Goal: Complete application form

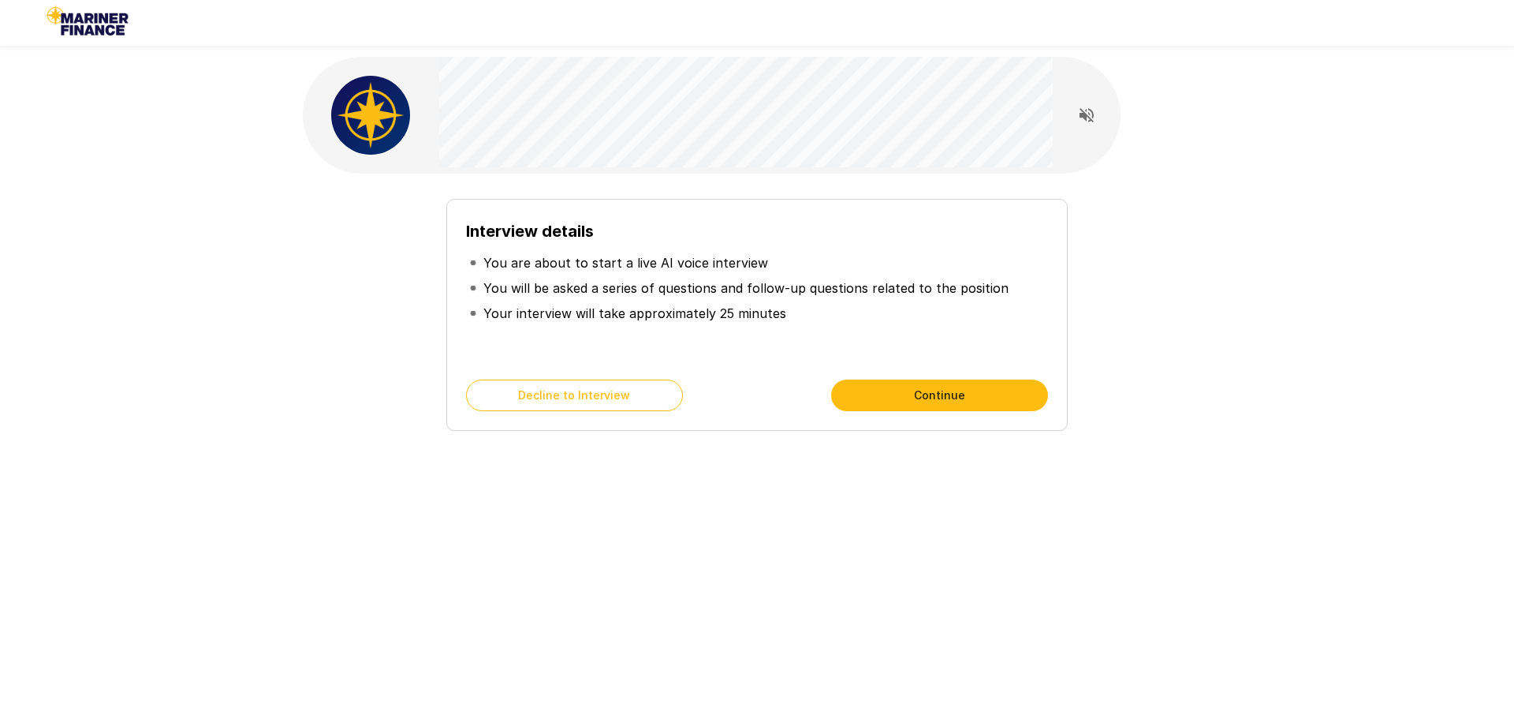
click at [982, 397] on button "Continue" at bounding box center [939, 395] width 217 height 32
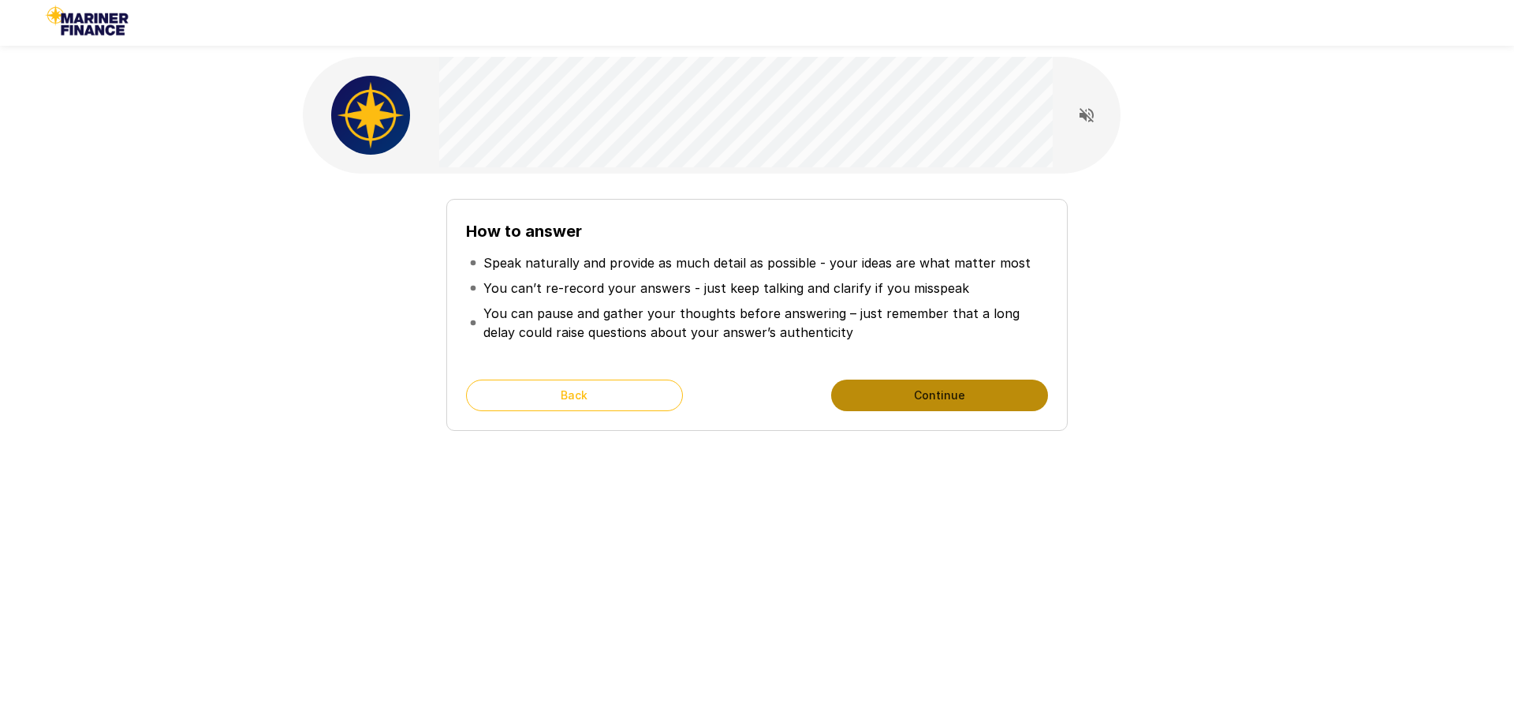
click at [948, 394] on button "Continue" at bounding box center [939, 395] width 217 height 32
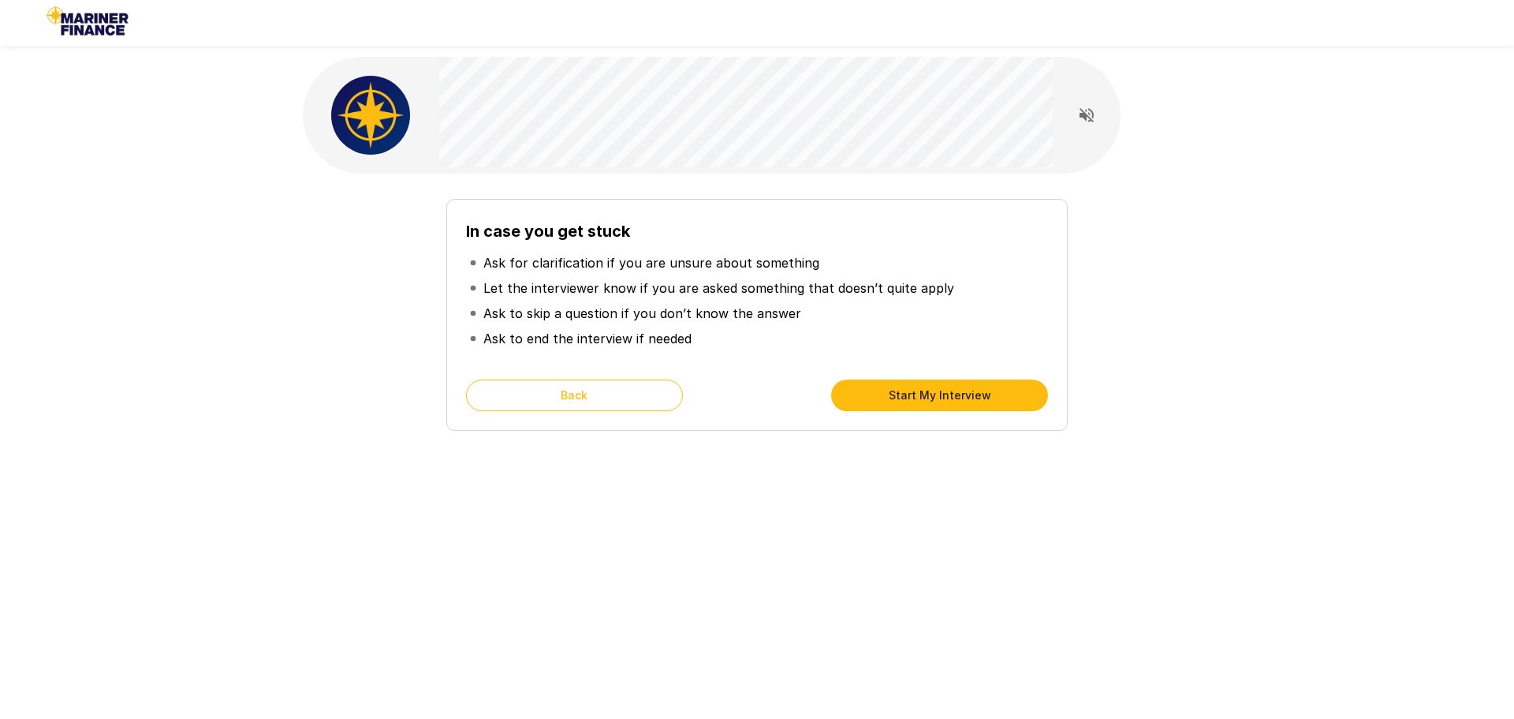
click at [970, 394] on button "Start My Interview" at bounding box center [939, 395] width 217 height 32
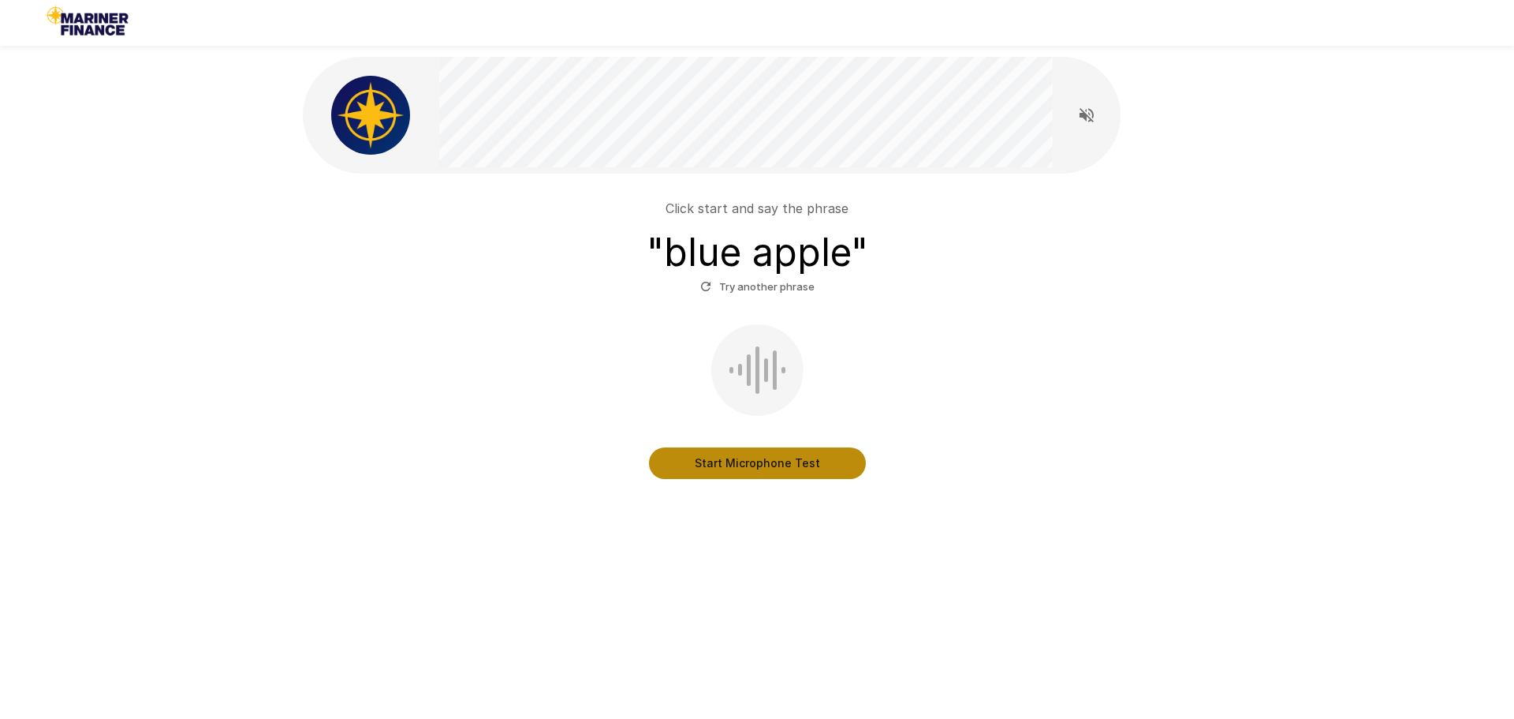
click at [785, 461] on button "Start Microphone Test" at bounding box center [757, 463] width 217 height 32
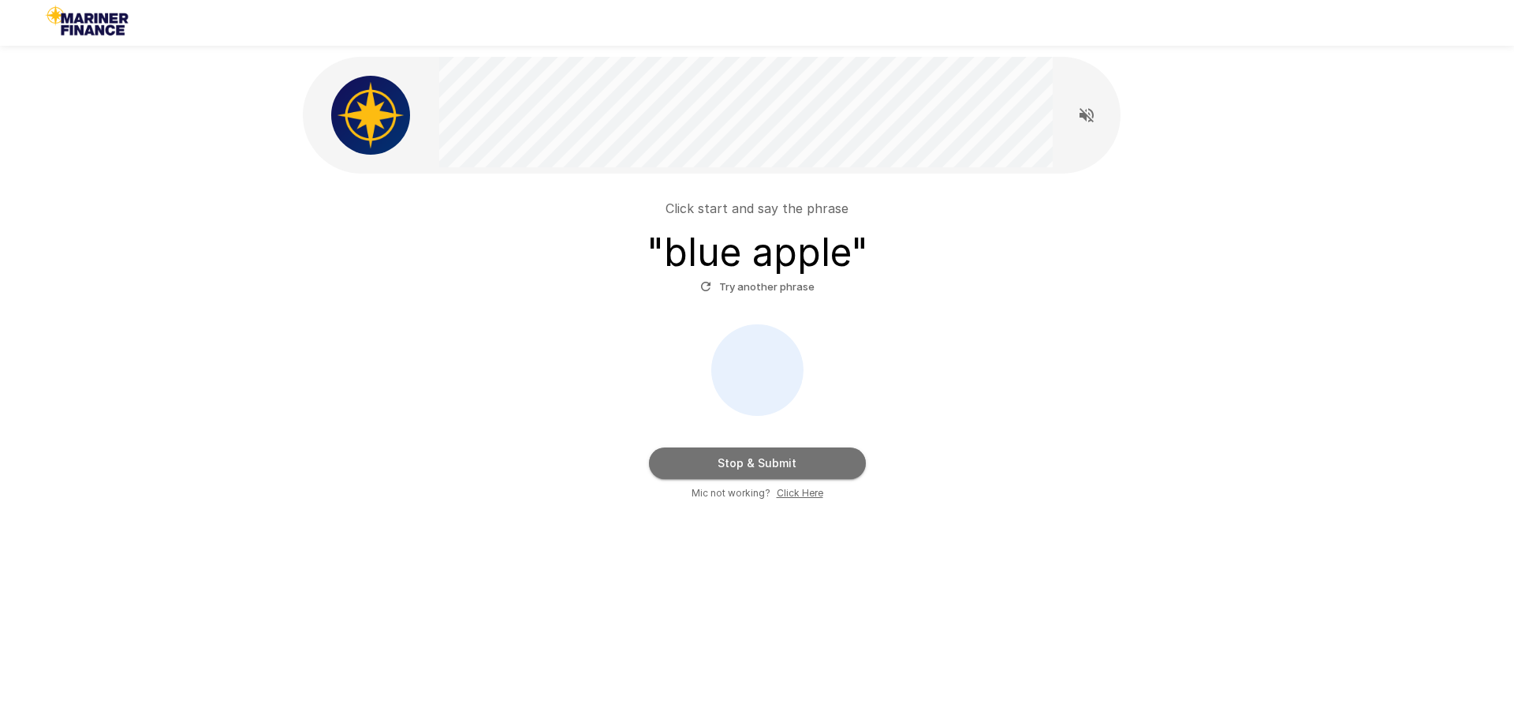
click at [820, 465] on button "Stop & Submit" at bounding box center [757, 463] width 217 height 32
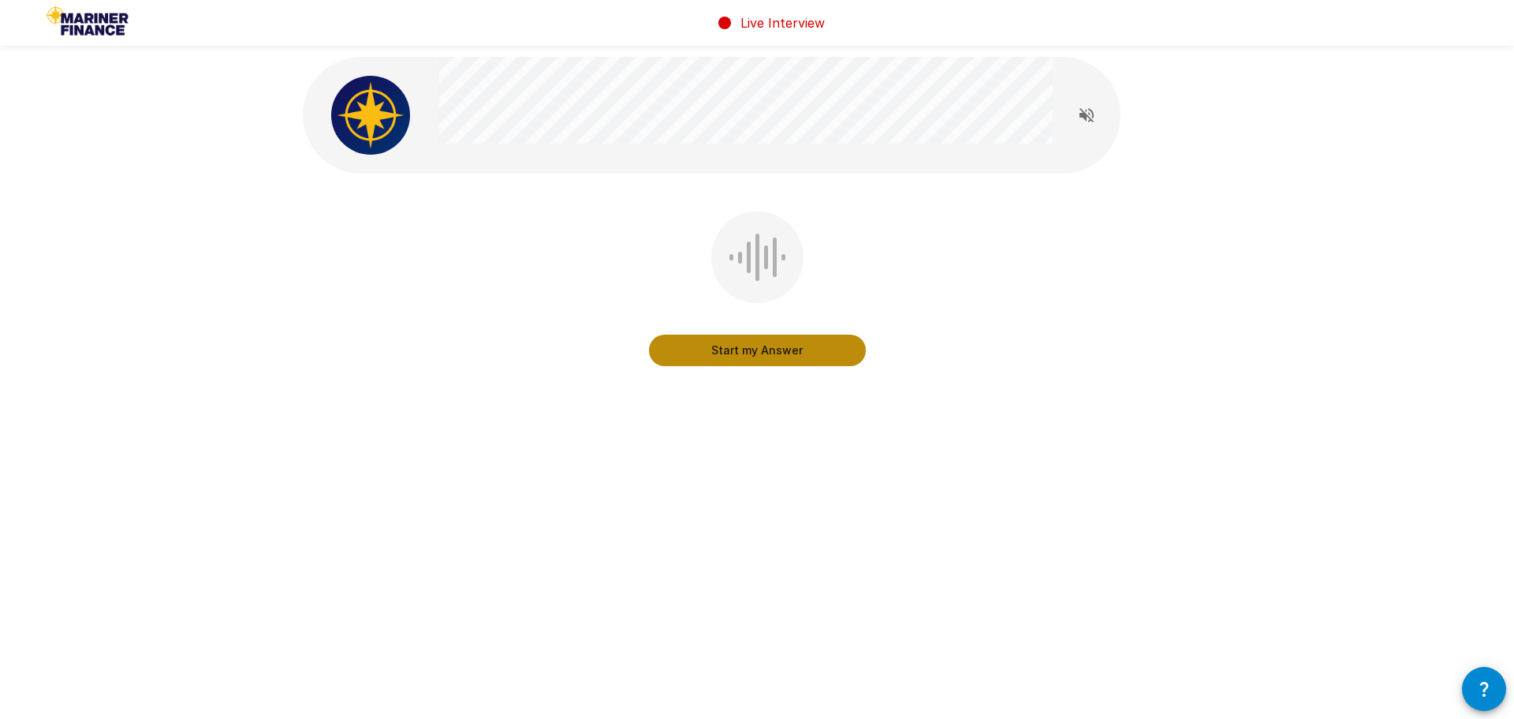
click at [756, 357] on button "Start my Answer" at bounding box center [757, 350] width 217 height 32
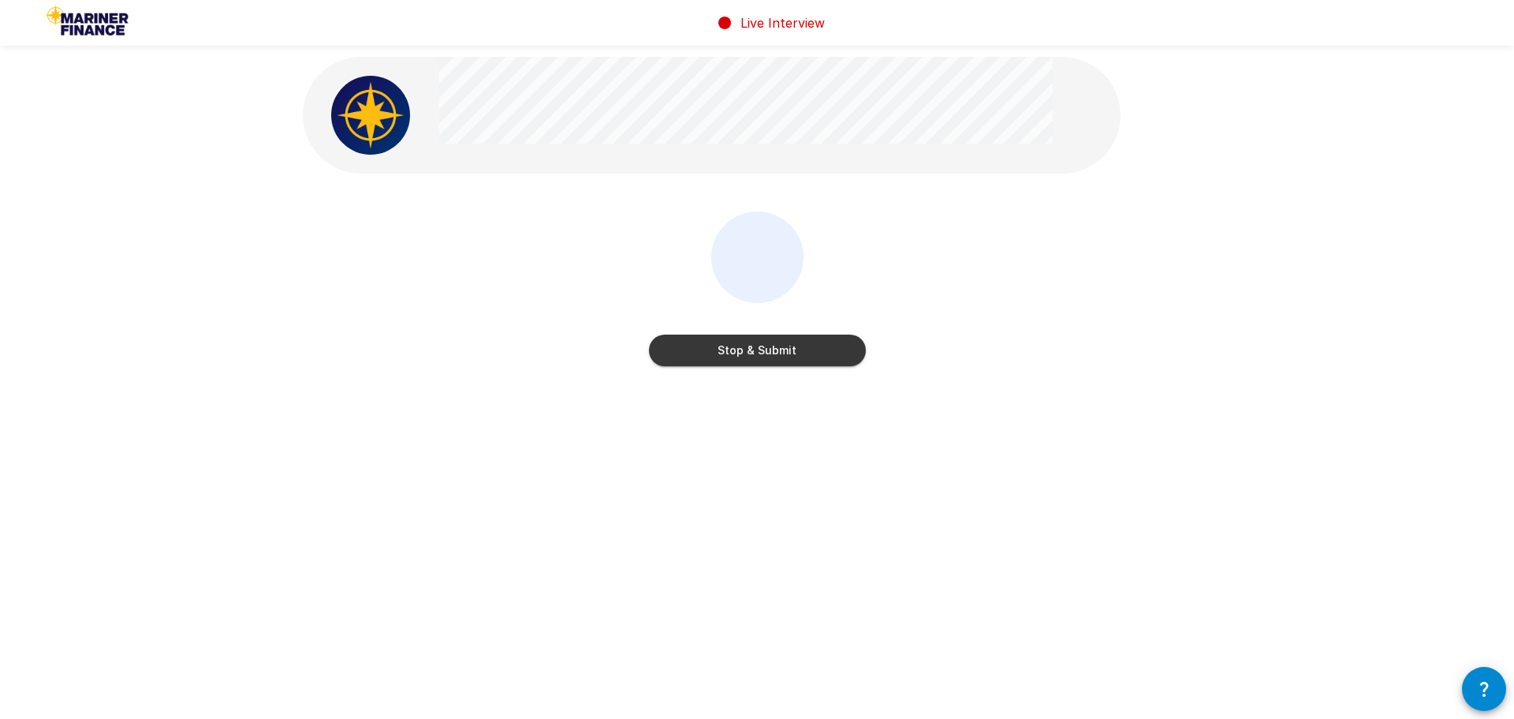
click at [796, 360] on button "Stop & Submit" at bounding box center [757, 350] width 217 height 32
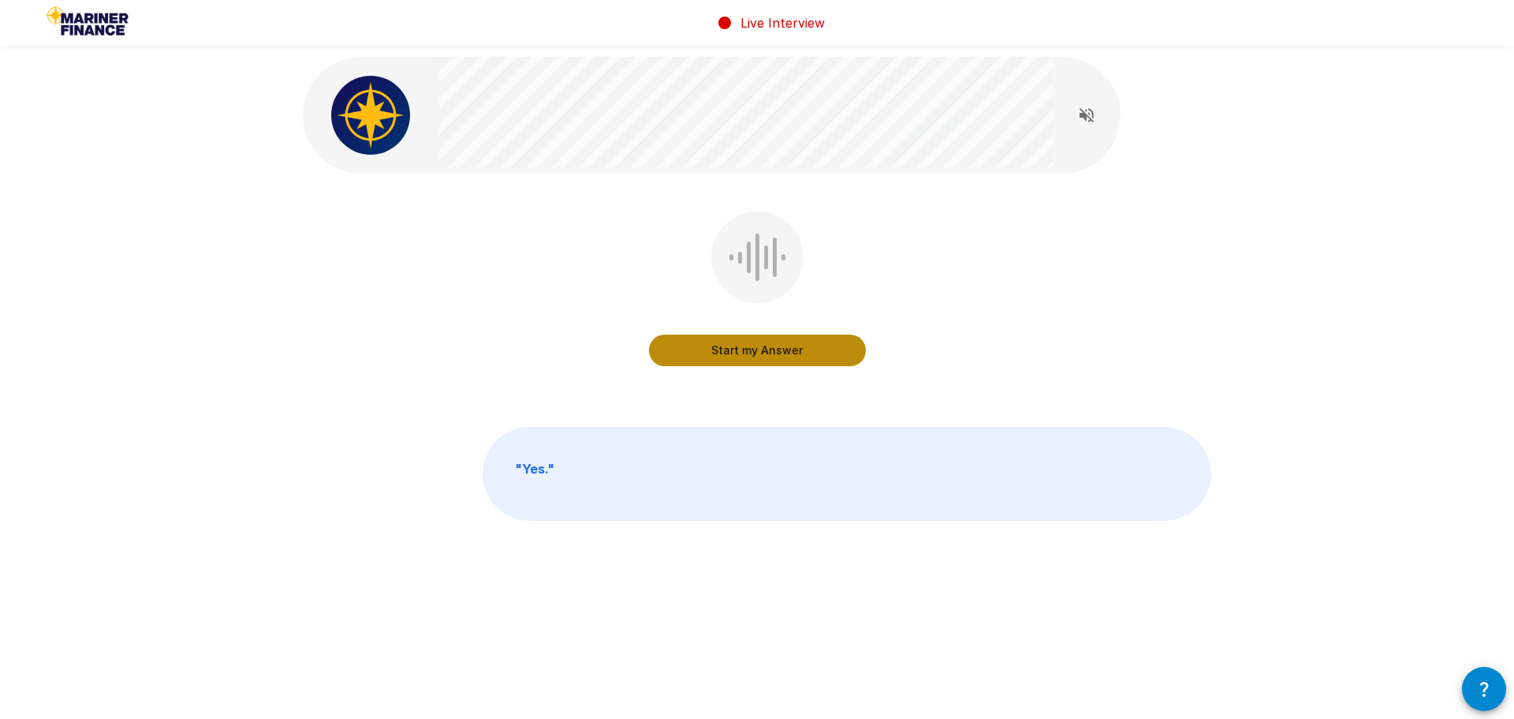
click at [806, 360] on button "Start my Answer" at bounding box center [757, 350] width 217 height 32
click at [801, 357] on button "Stop & Submit" at bounding box center [757, 350] width 217 height 32
click at [798, 355] on button "Start my Answer" at bounding box center [757, 350] width 217 height 32
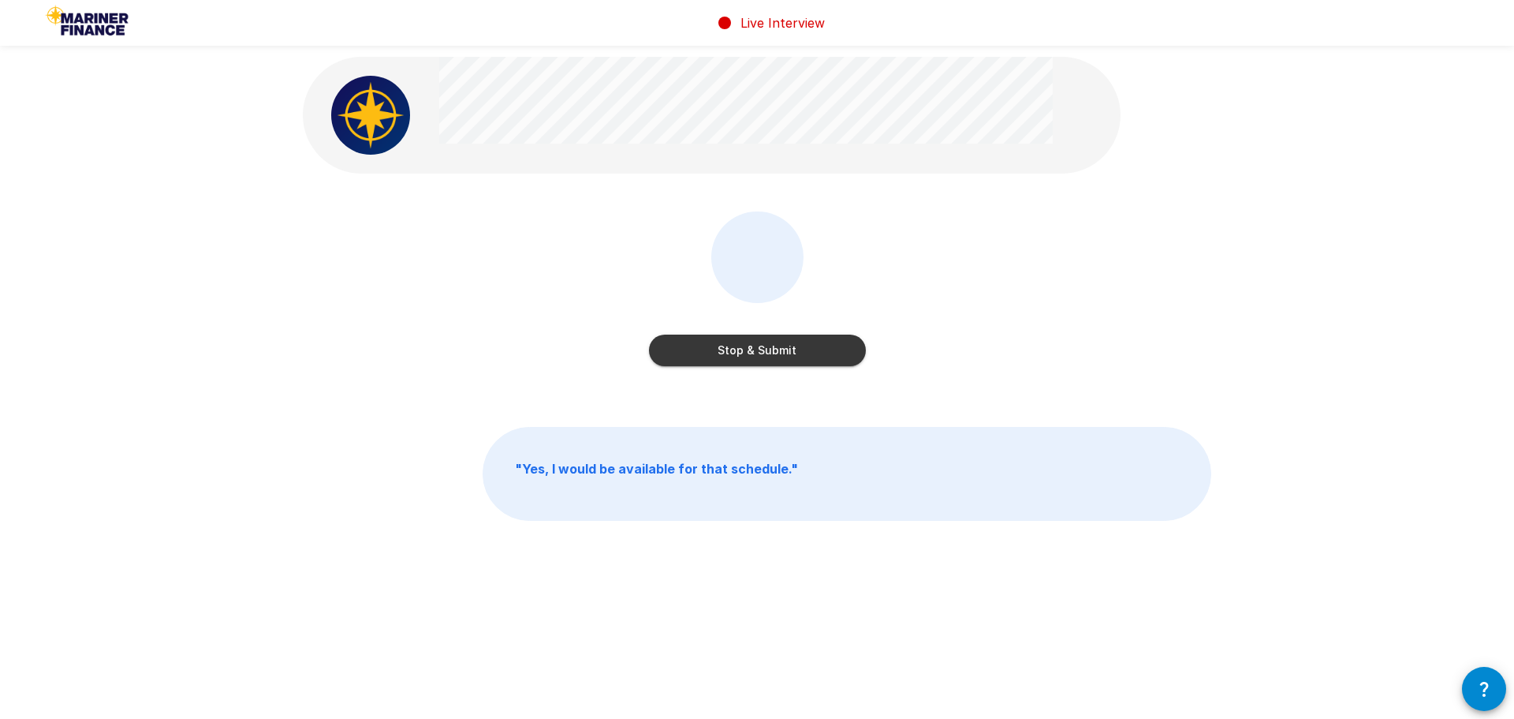
click at [807, 353] on button "Stop & Submit" at bounding box center [757, 350] width 217 height 32
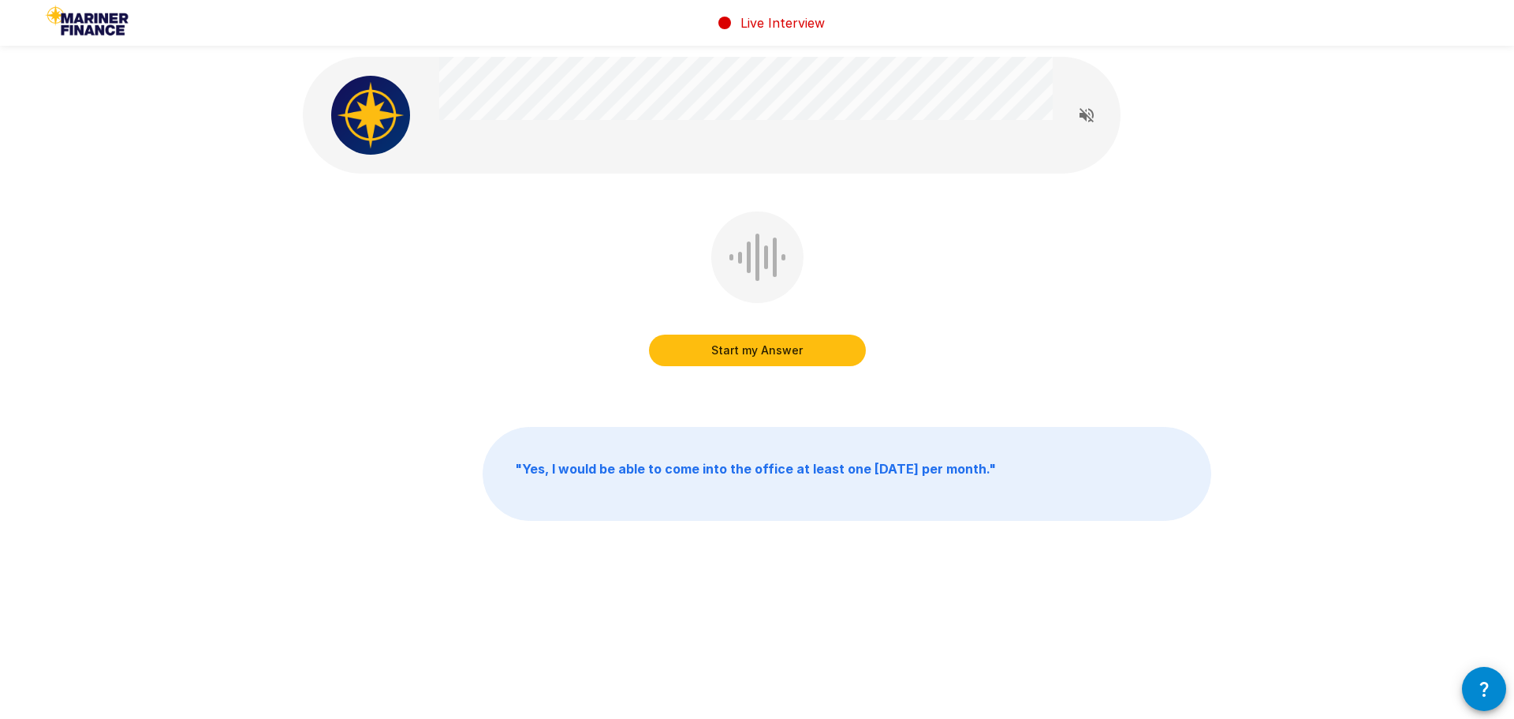
click at [801, 354] on button "Start my Answer" at bounding box center [757, 350] width 217 height 32
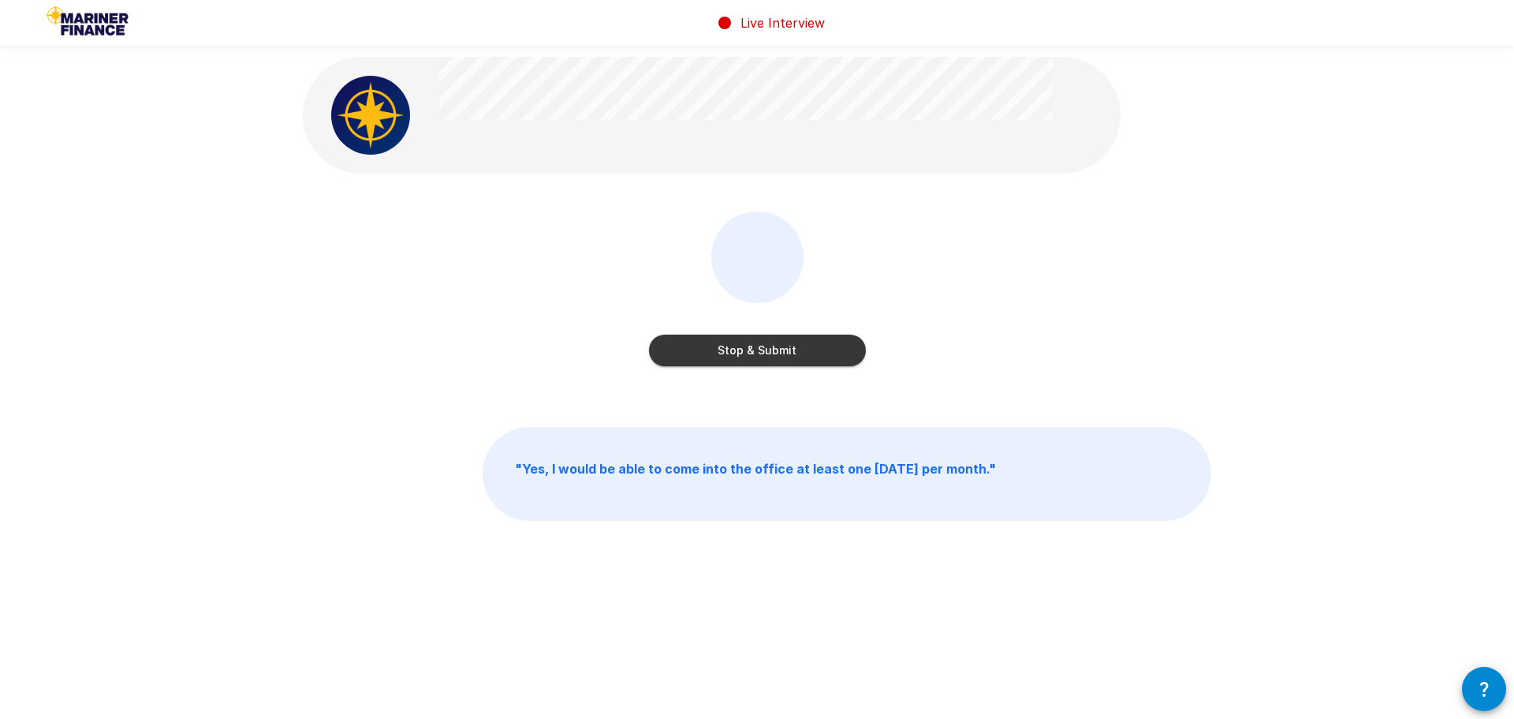
click at [808, 348] on button "Stop & Submit" at bounding box center [757, 350] width 217 height 32
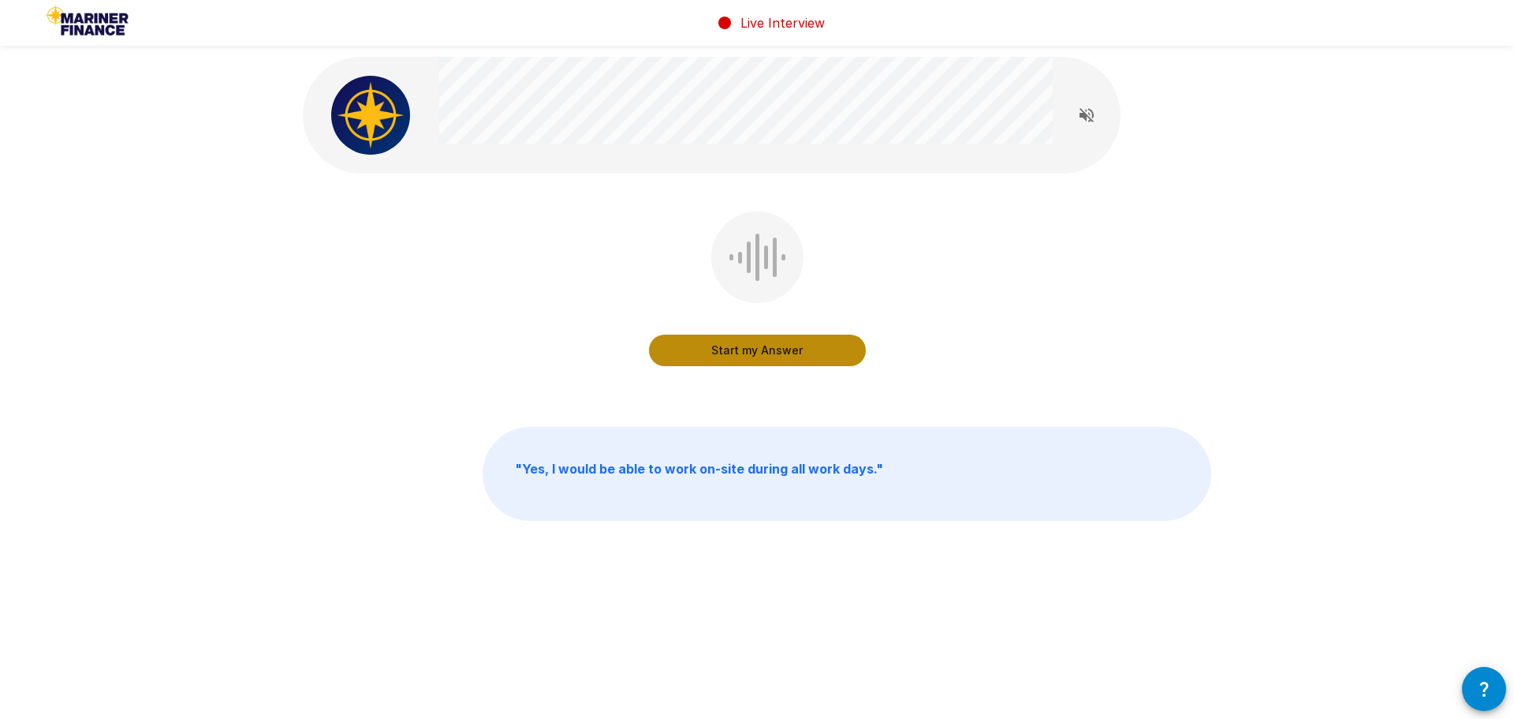
click at [823, 356] on button "Start my Answer" at bounding box center [757, 350] width 217 height 32
click at [762, 360] on button "Stop & Submit" at bounding box center [757, 350] width 217 height 32
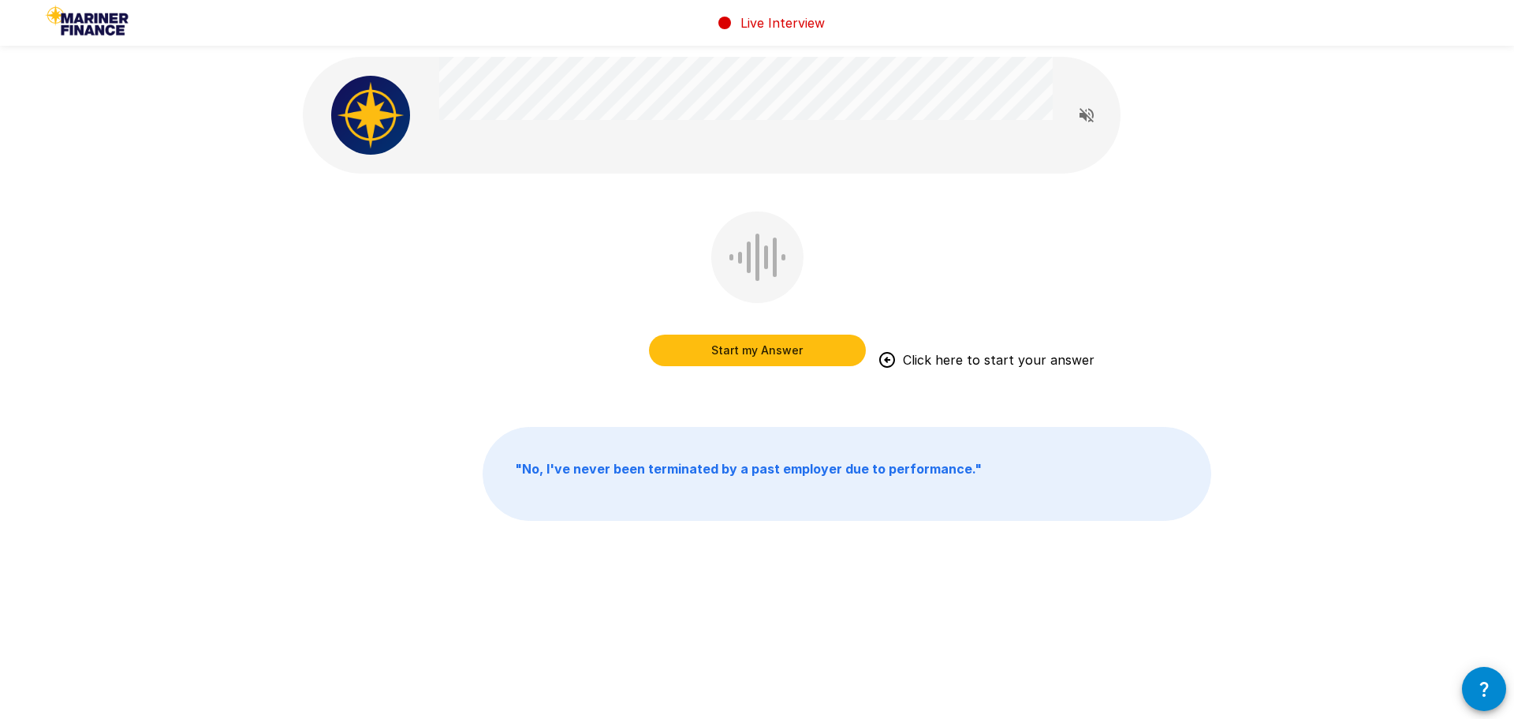
click at [814, 360] on button "Start my Answer" at bounding box center [757, 350] width 217 height 32
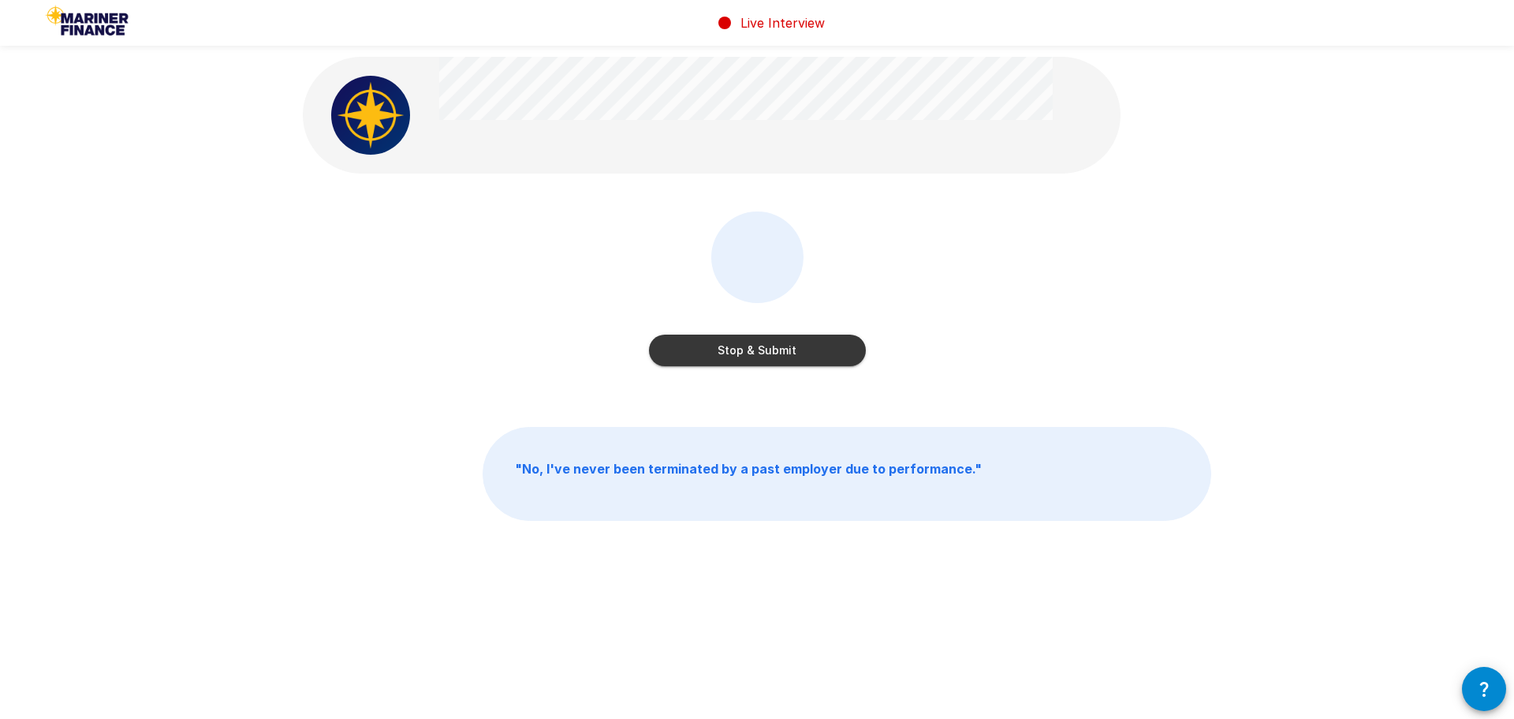
click at [776, 354] on button "Stop & Submit" at bounding box center [757, 350] width 217 height 32
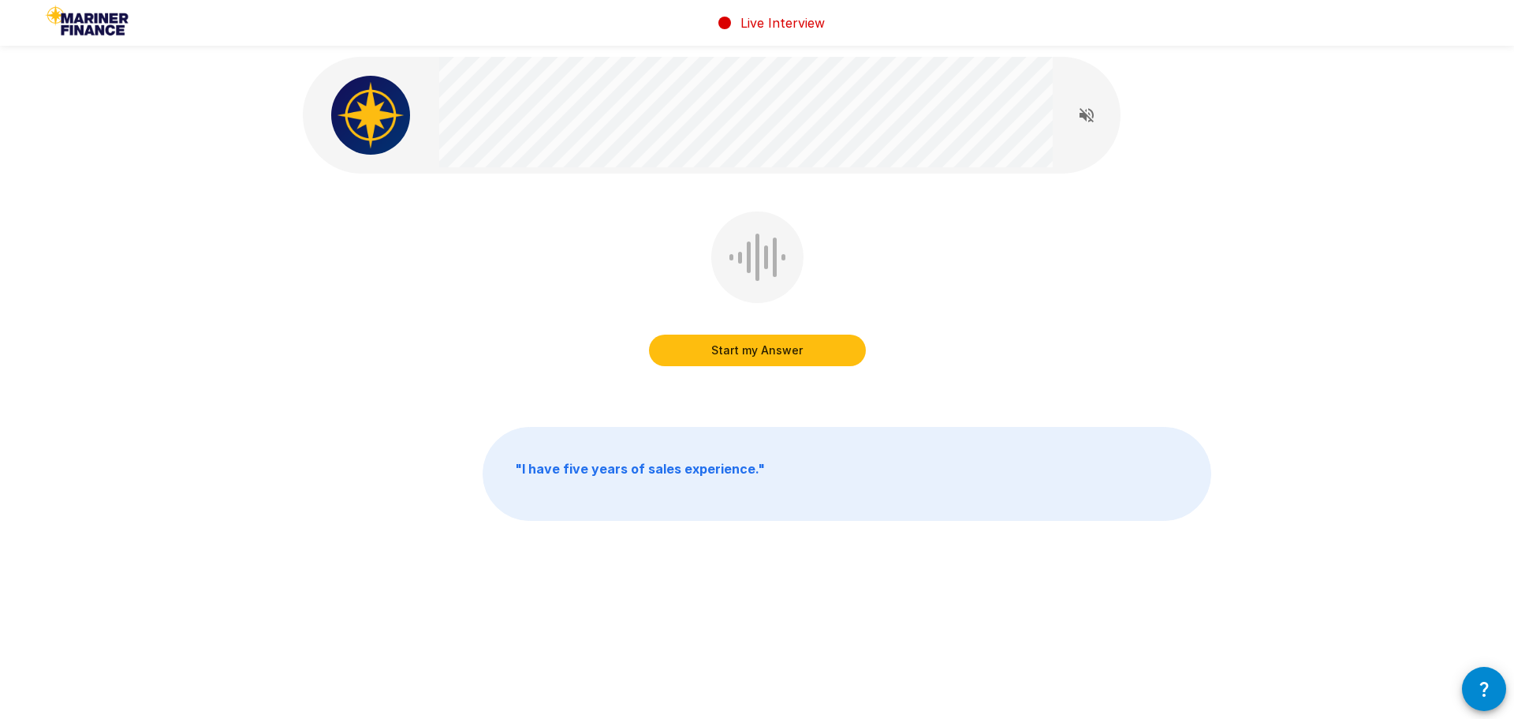
click at [823, 356] on button "Start my Answer" at bounding box center [757, 350] width 217 height 32
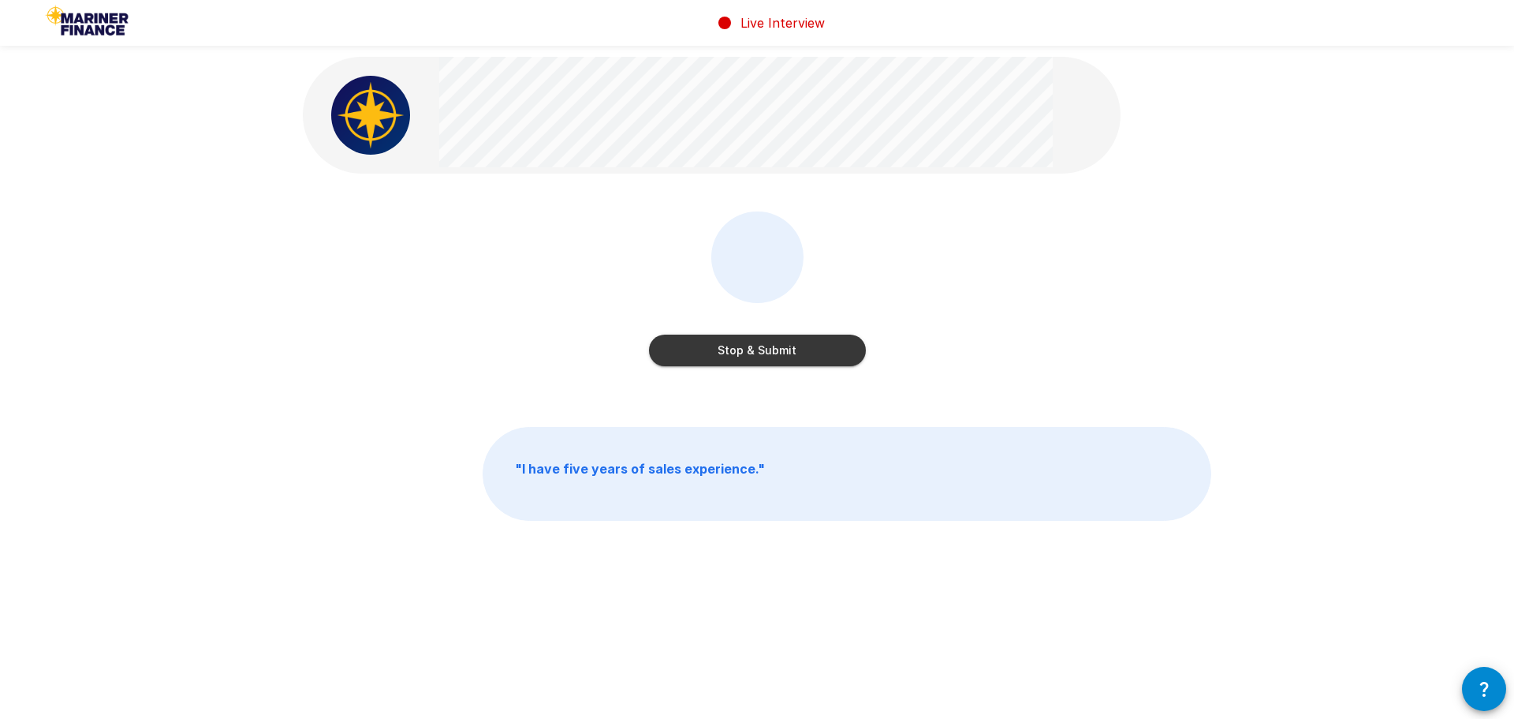
click at [801, 359] on button "Stop & Submit" at bounding box center [757, 350] width 217 height 32
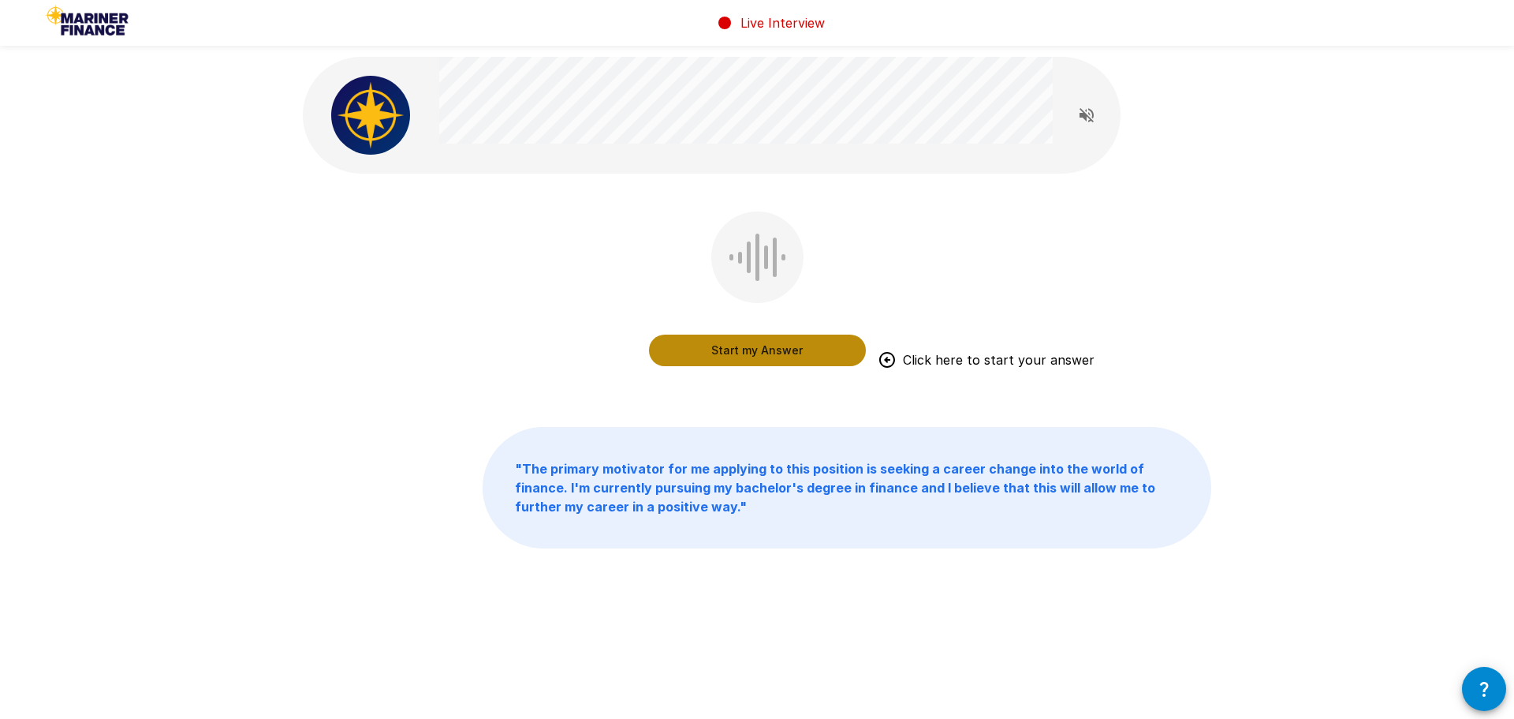
click at [801, 351] on button "Start my Answer" at bounding box center [757, 350] width 217 height 32
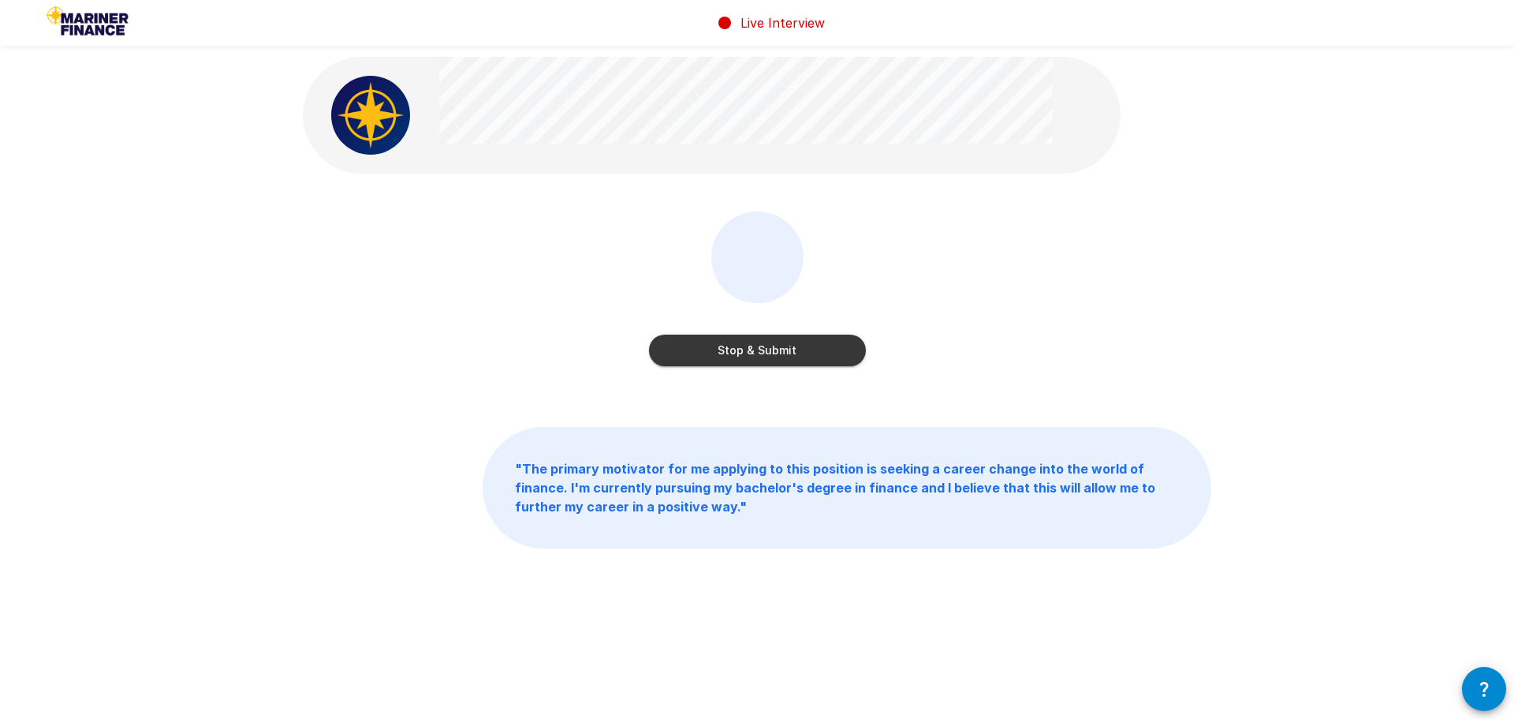
click at [829, 354] on button "Stop & Submit" at bounding box center [757, 350] width 217 height 32
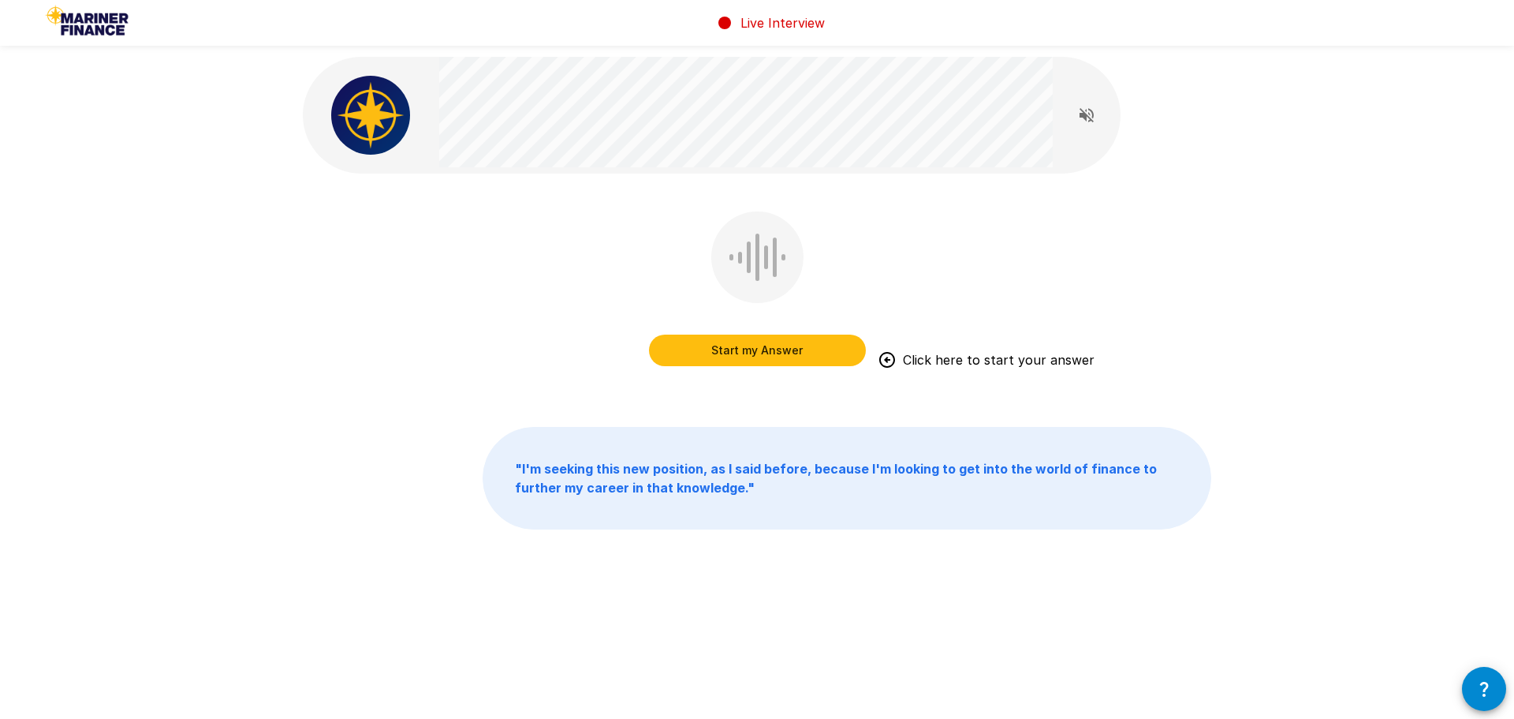
click at [805, 362] on button "Start my Answer" at bounding box center [757, 350] width 217 height 32
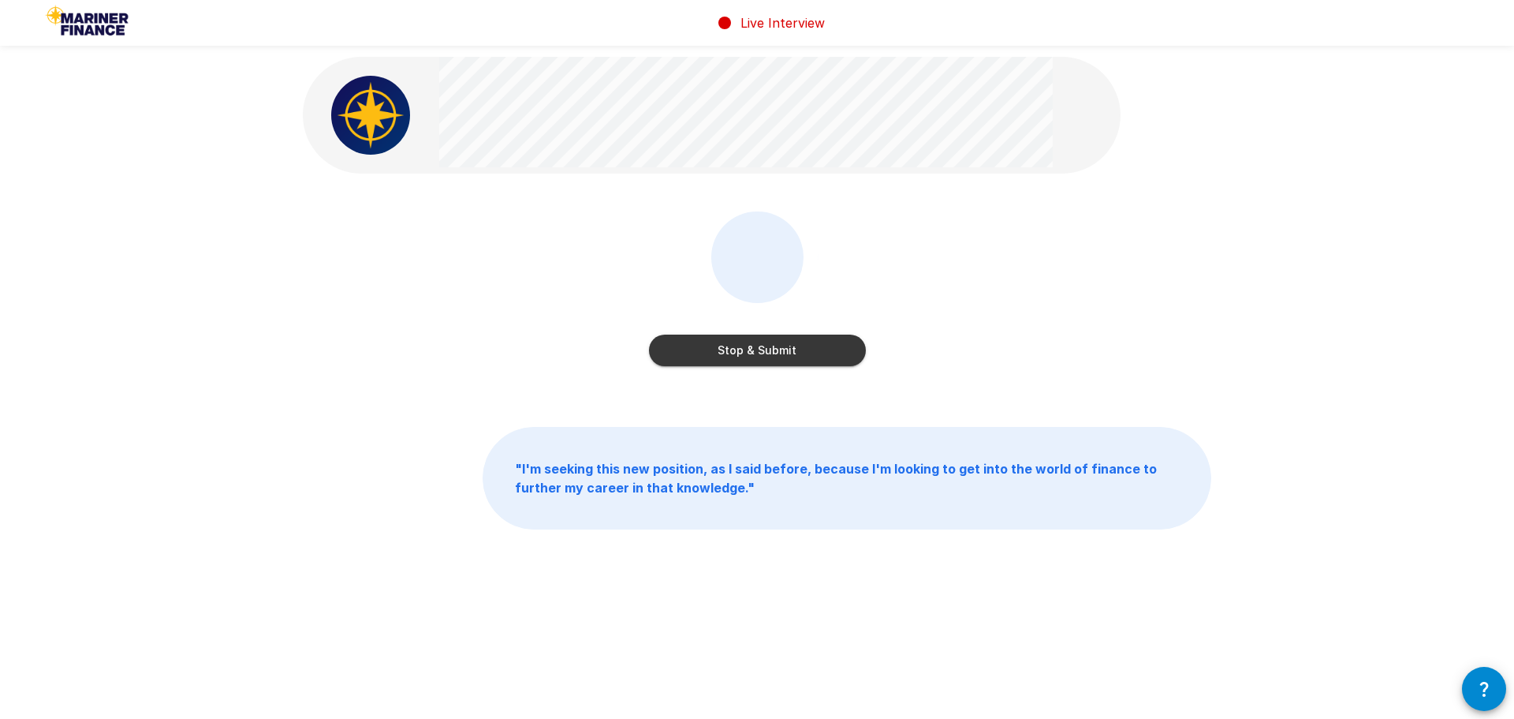
click at [756, 356] on button "Stop & Submit" at bounding box center [757, 350] width 217 height 32
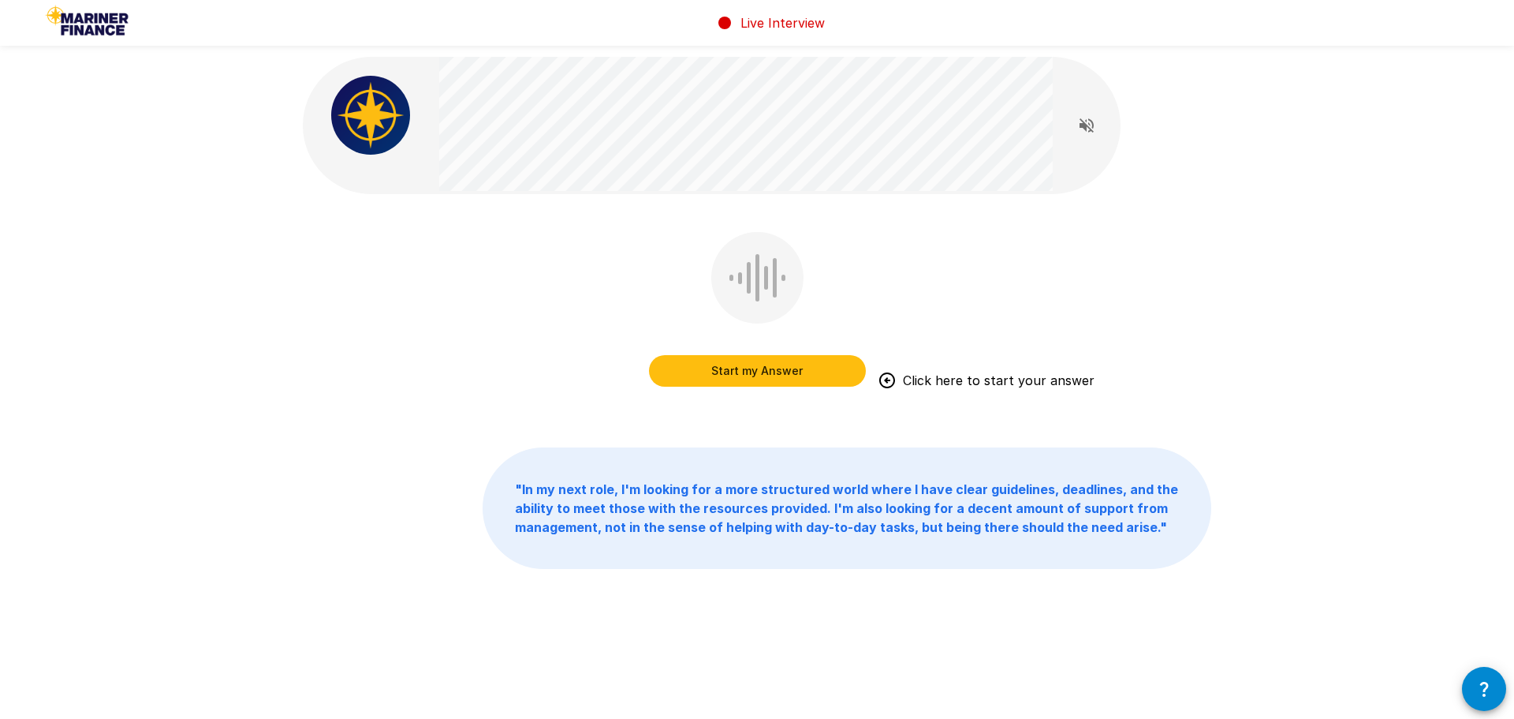
click at [809, 378] on button "Start my Answer" at bounding box center [757, 371] width 217 height 32
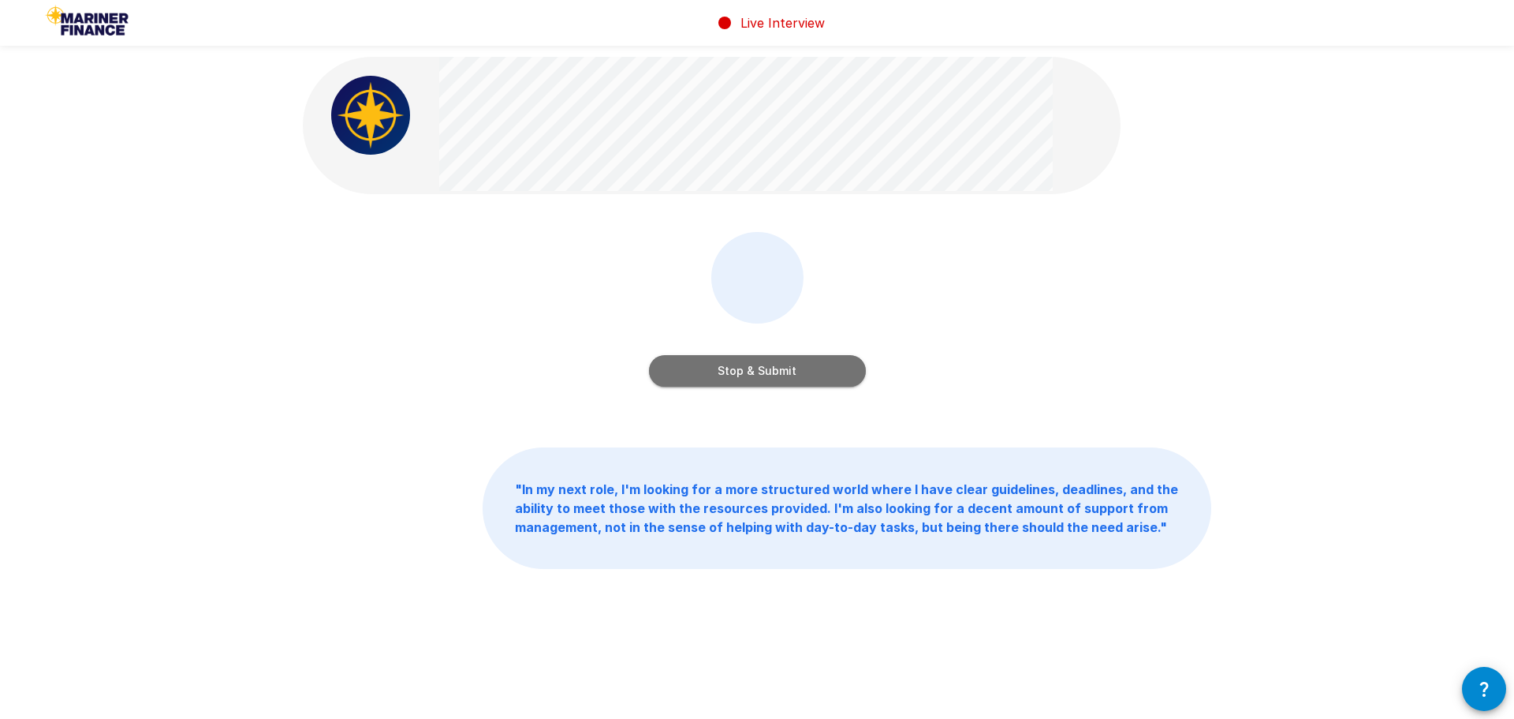
click at [789, 372] on button "Stop & Submit" at bounding box center [757, 371] width 217 height 32
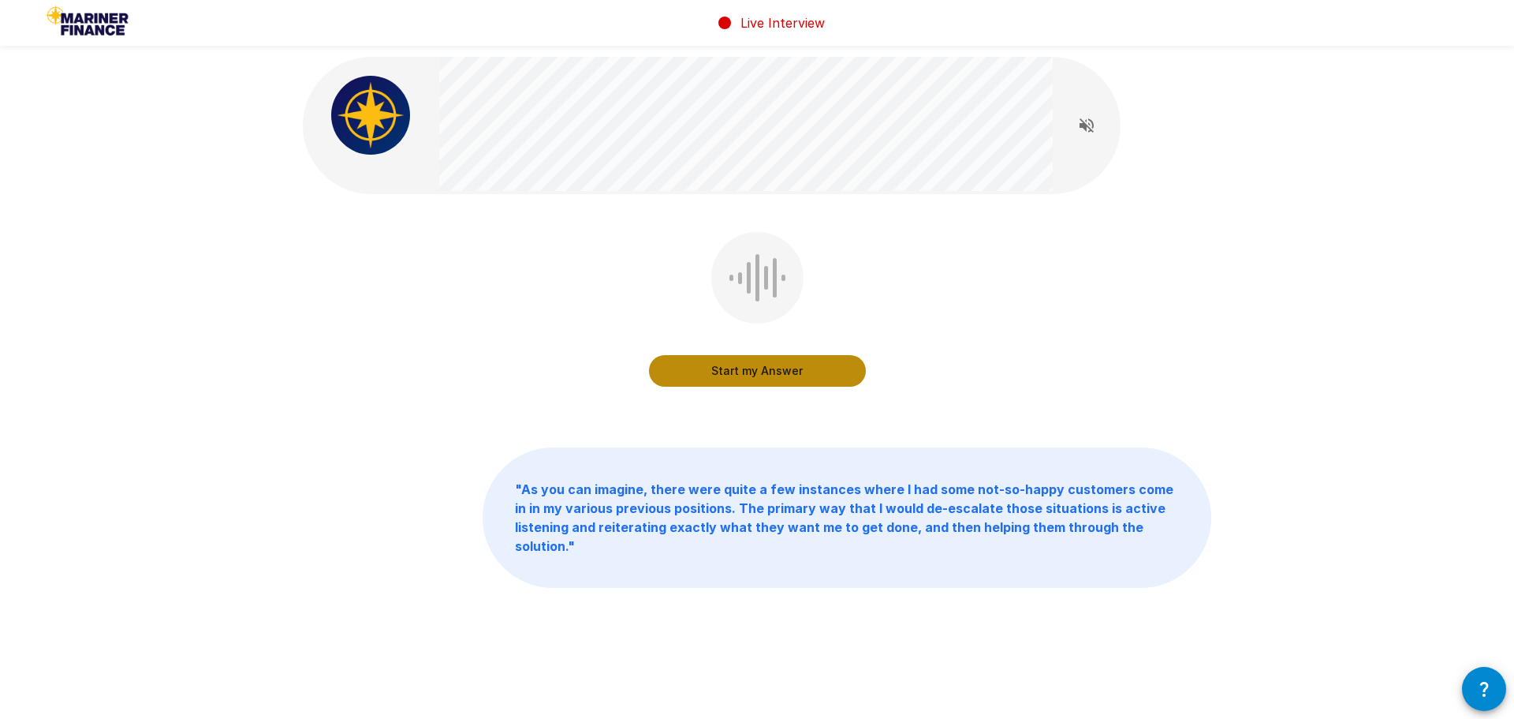
click at [808, 376] on button "Start my Answer" at bounding box center [757, 371] width 217 height 32
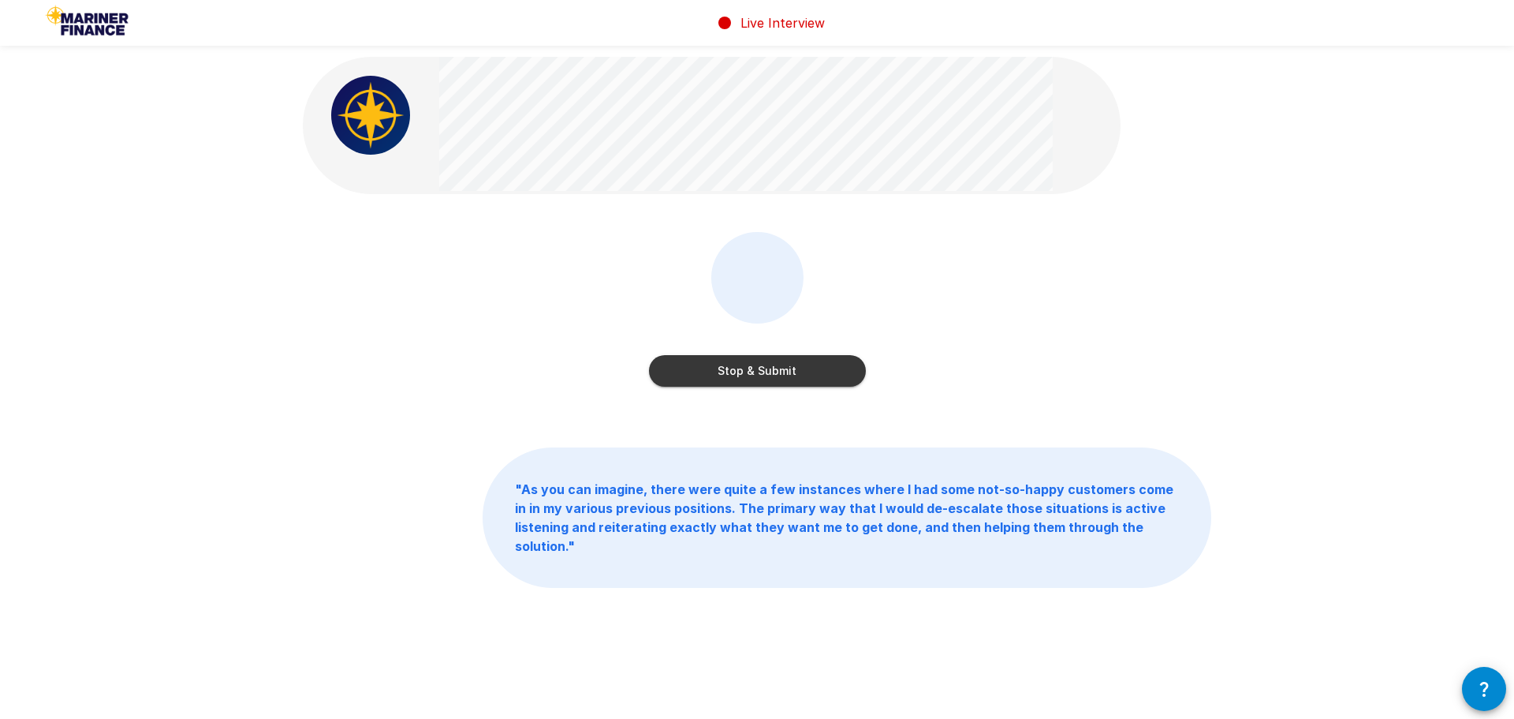
click at [745, 371] on button "Stop & Submit" at bounding box center [757, 371] width 217 height 32
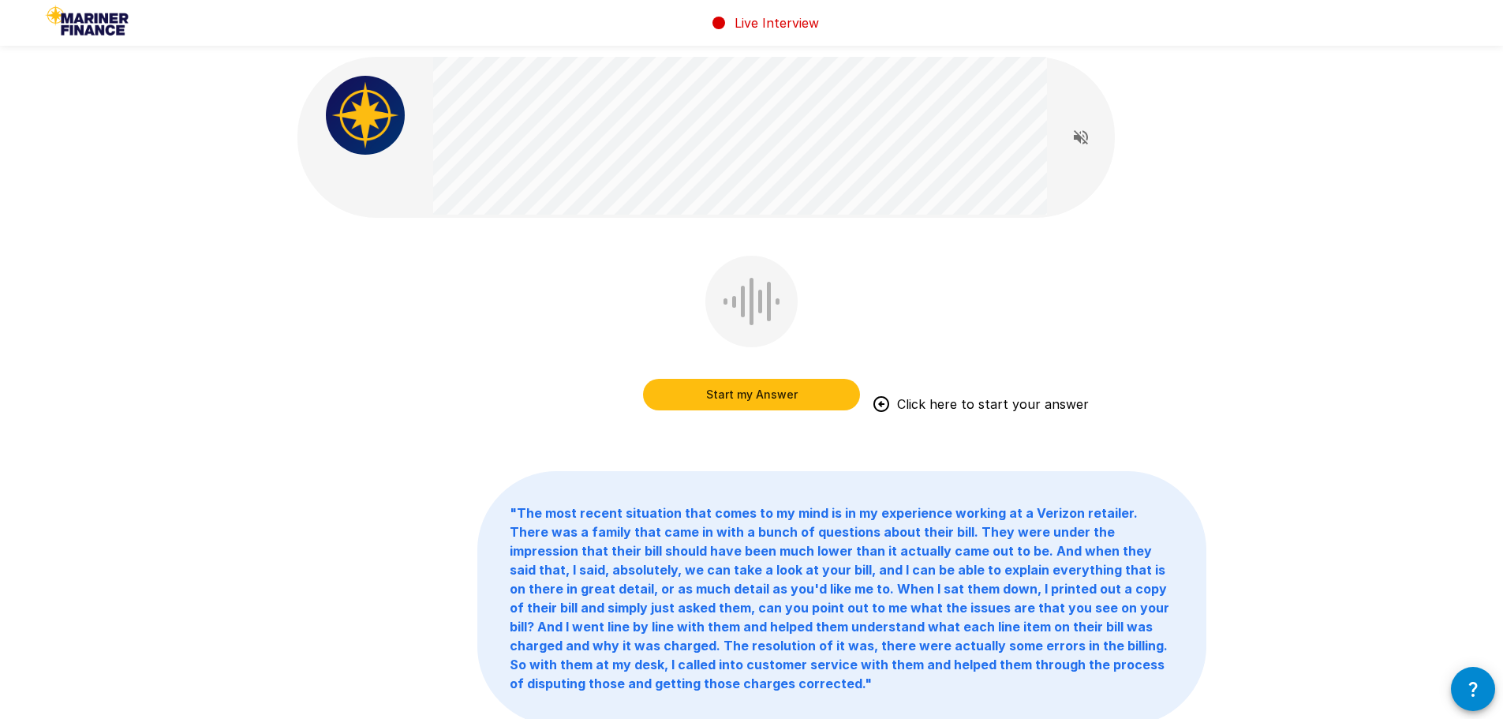
click at [782, 395] on button "Start my Answer" at bounding box center [751, 395] width 217 height 32
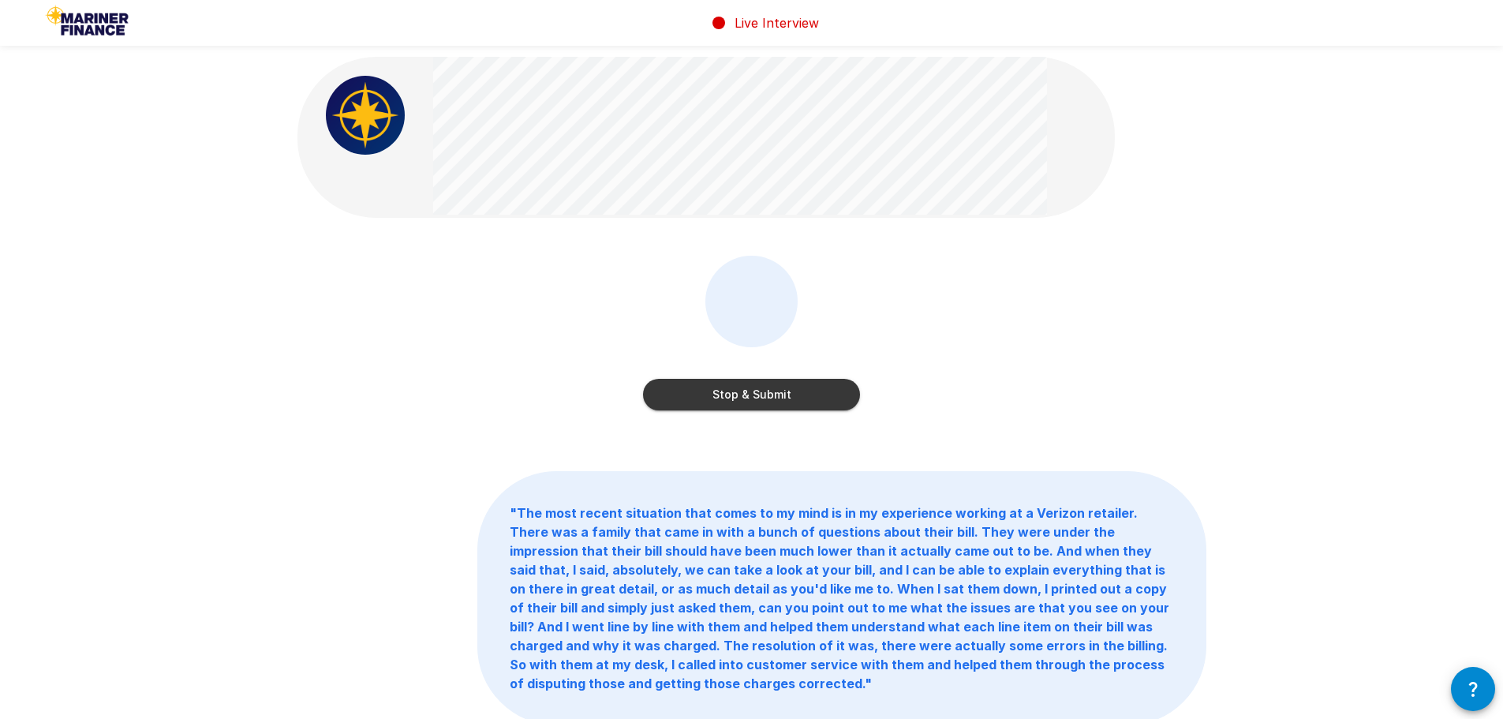
click at [807, 406] on button "Stop & Submit" at bounding box center [751, 395] width 217 height 32
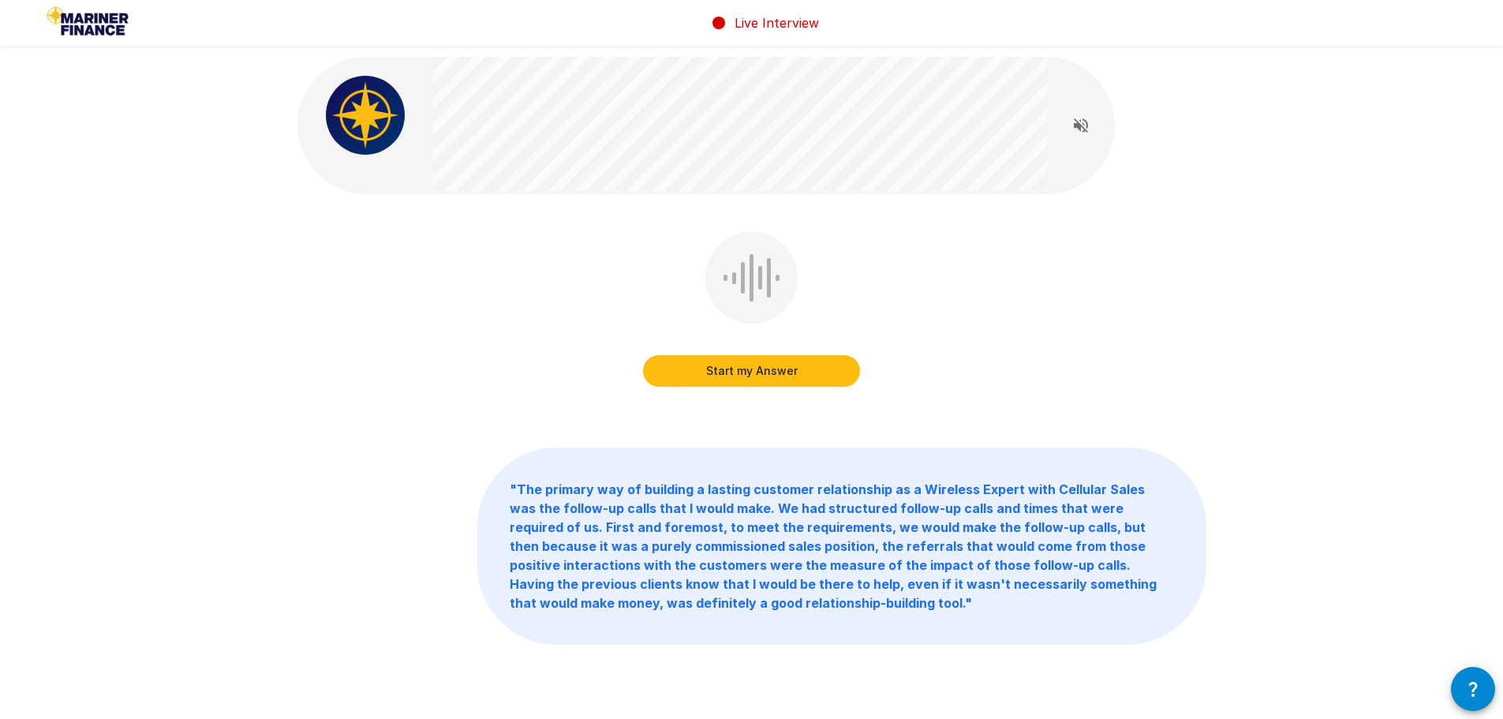
click at [833, 372] on button "Start my Answer" at bounding box center [751, 371] width 217 height 32
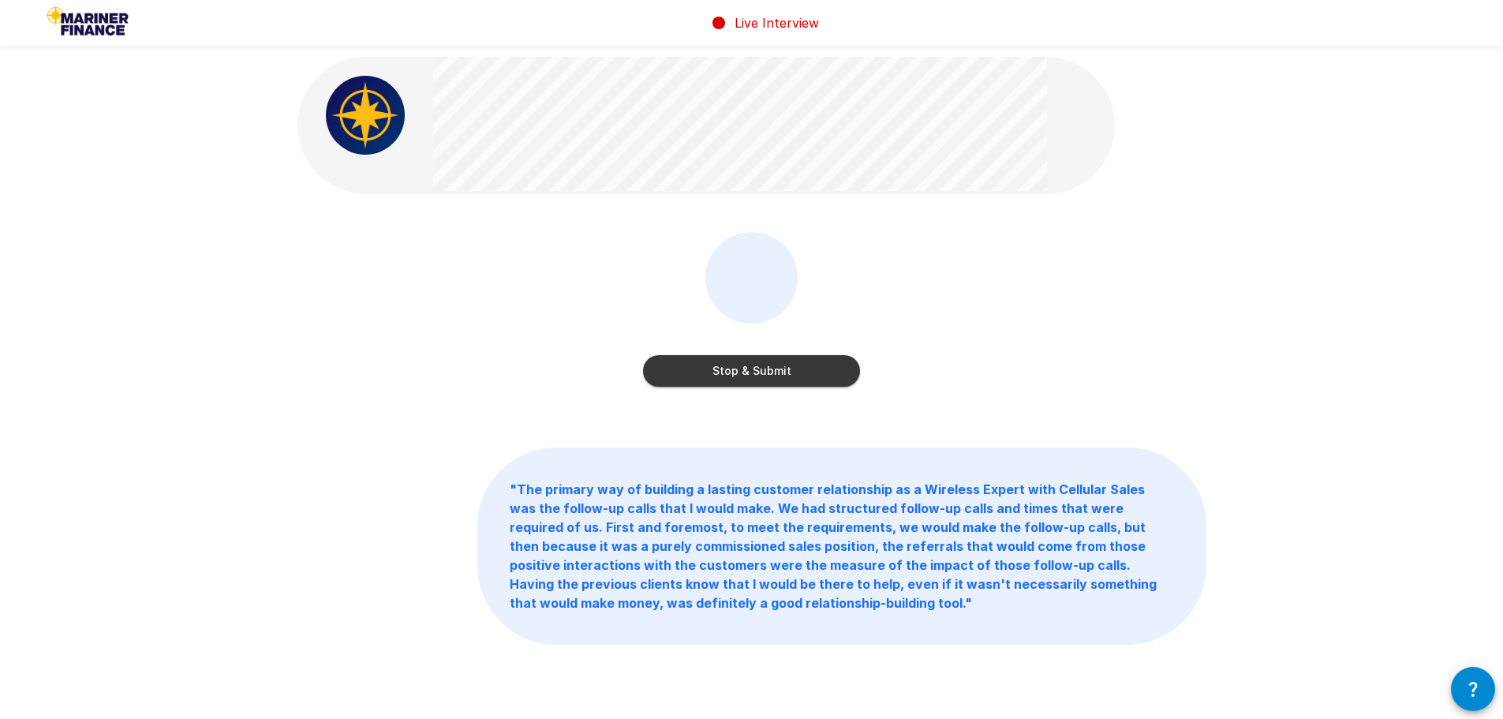
click at [724, 378] on button "Stop & Submit" at bounding box center [751, 371] width 217 height 32
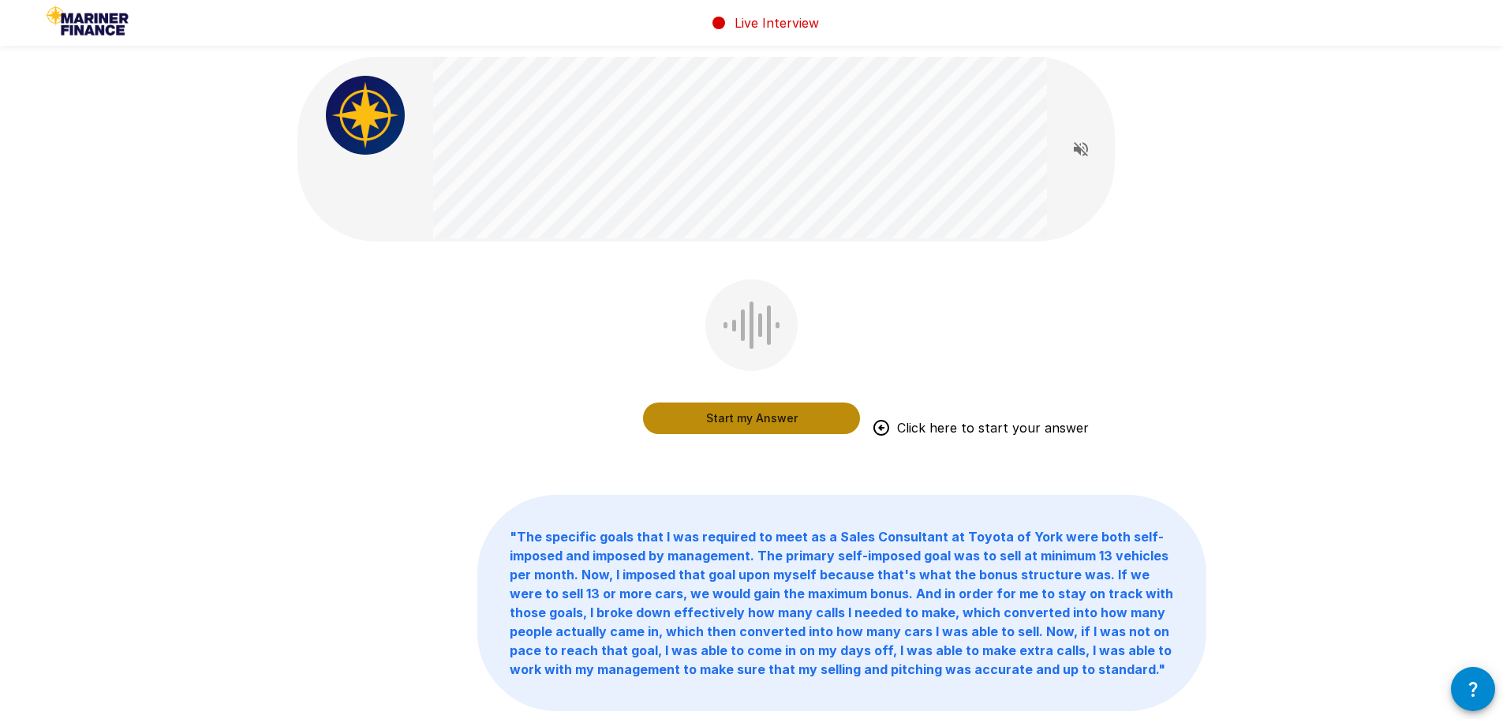
click at [787, 424] on button "Start my Answer" at bounding box center [751, 418] width 217 height 32
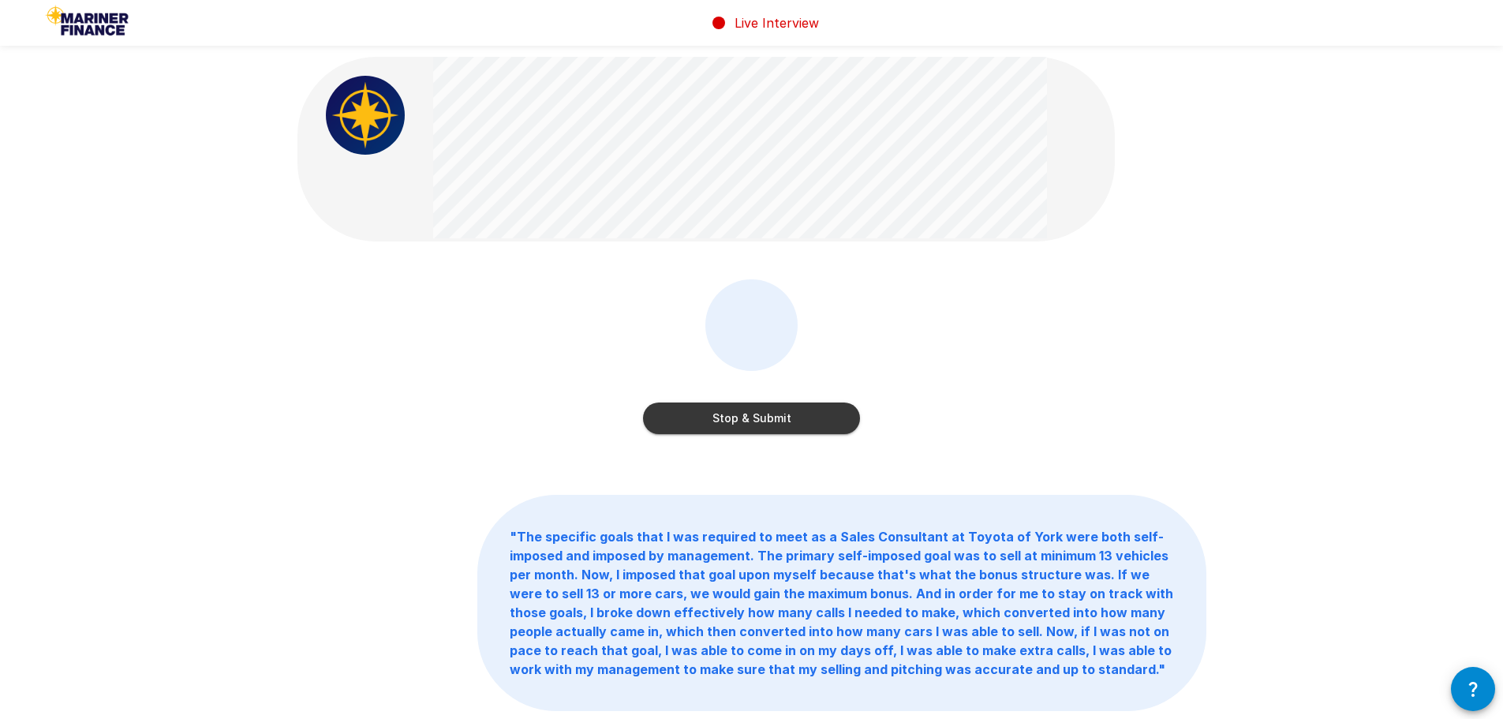
drag, startPoint x: 1220, startPoint y: 330, endPoint x: 1231, endPoint y: 287, distance: 44.0
click at [1231, 287] on div "Stop & Submit " The specific goals that I was required to meet as a Sales Consu…" at bounding box center [751, 418] width 1503 height 837
click at [771, 413] on button "Stop & Submit" at bounding box center [751, 418] width 217 height 32
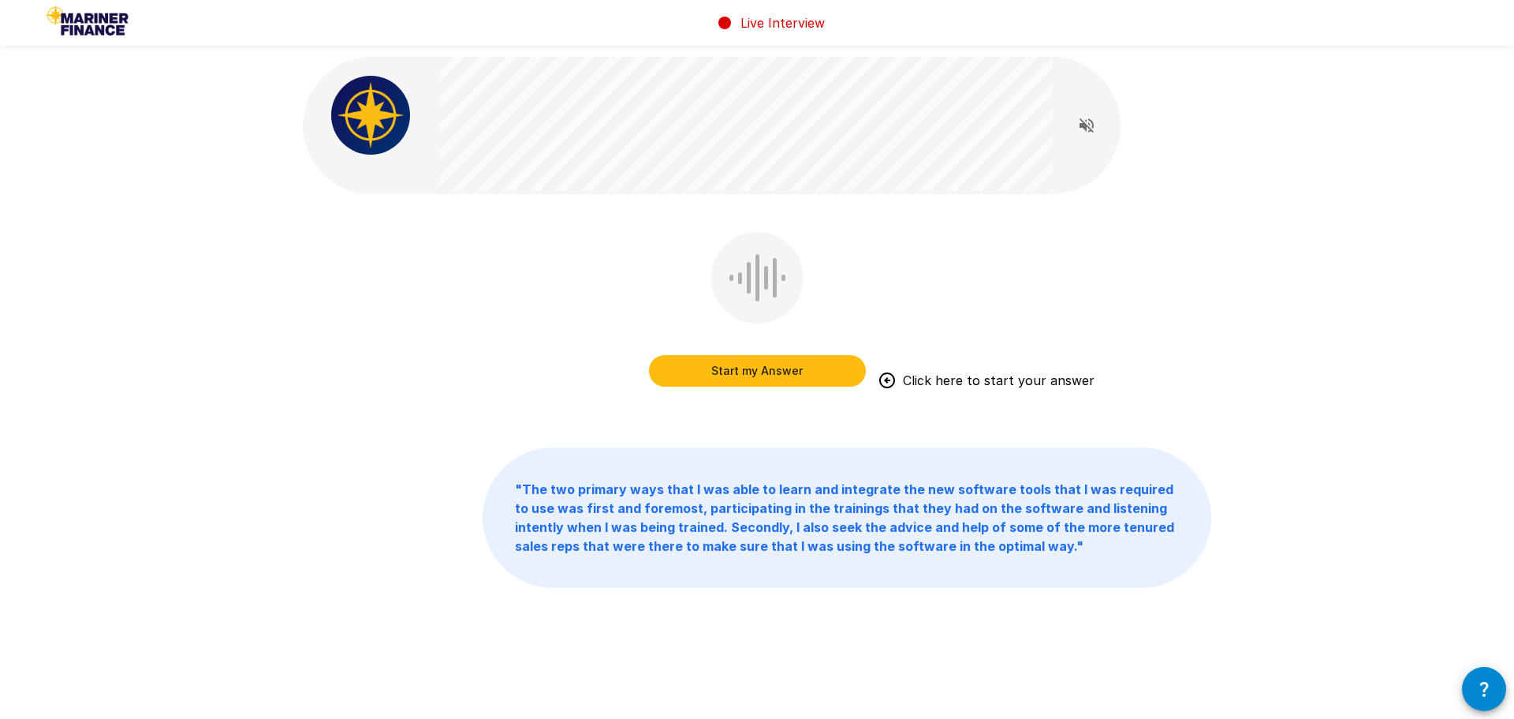
click at [737, 375] on button "Start my Answer" at bounding box center [757, 371] width 217 height 32
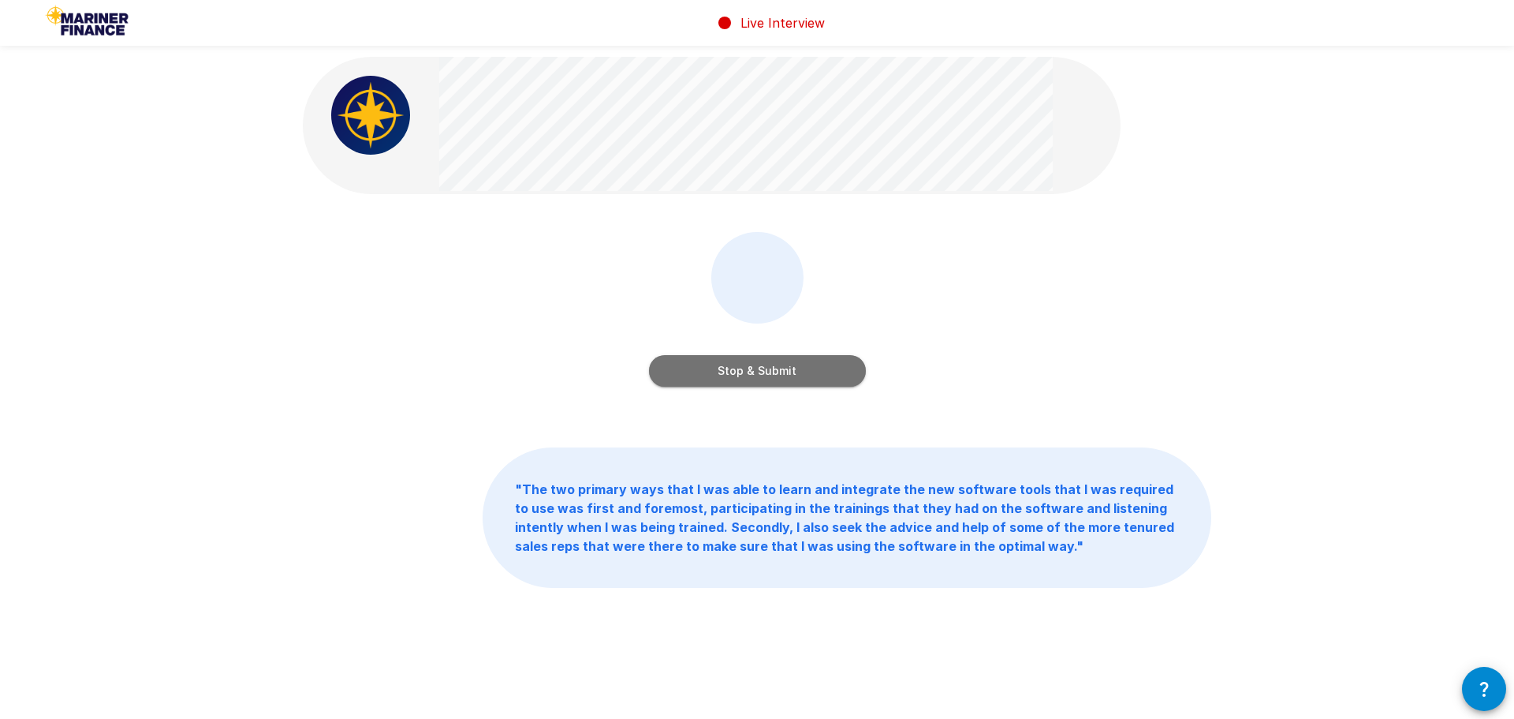
click at [822, 379] on button "Stop & Submit" at bounding box center [757, 371] width 217 height 32
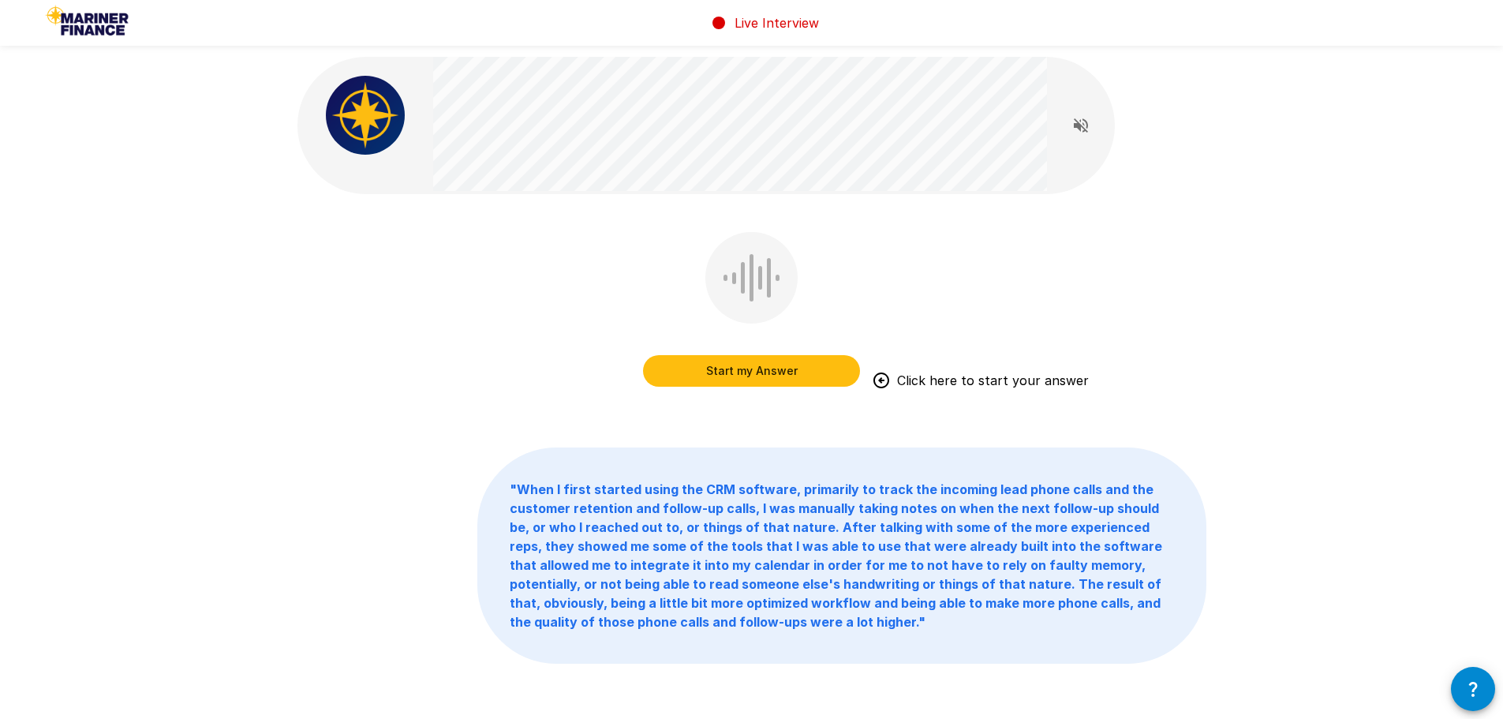
click at [765, 378] on button "Start my Answer" at bounding box center [751, 371] width 217 height 32
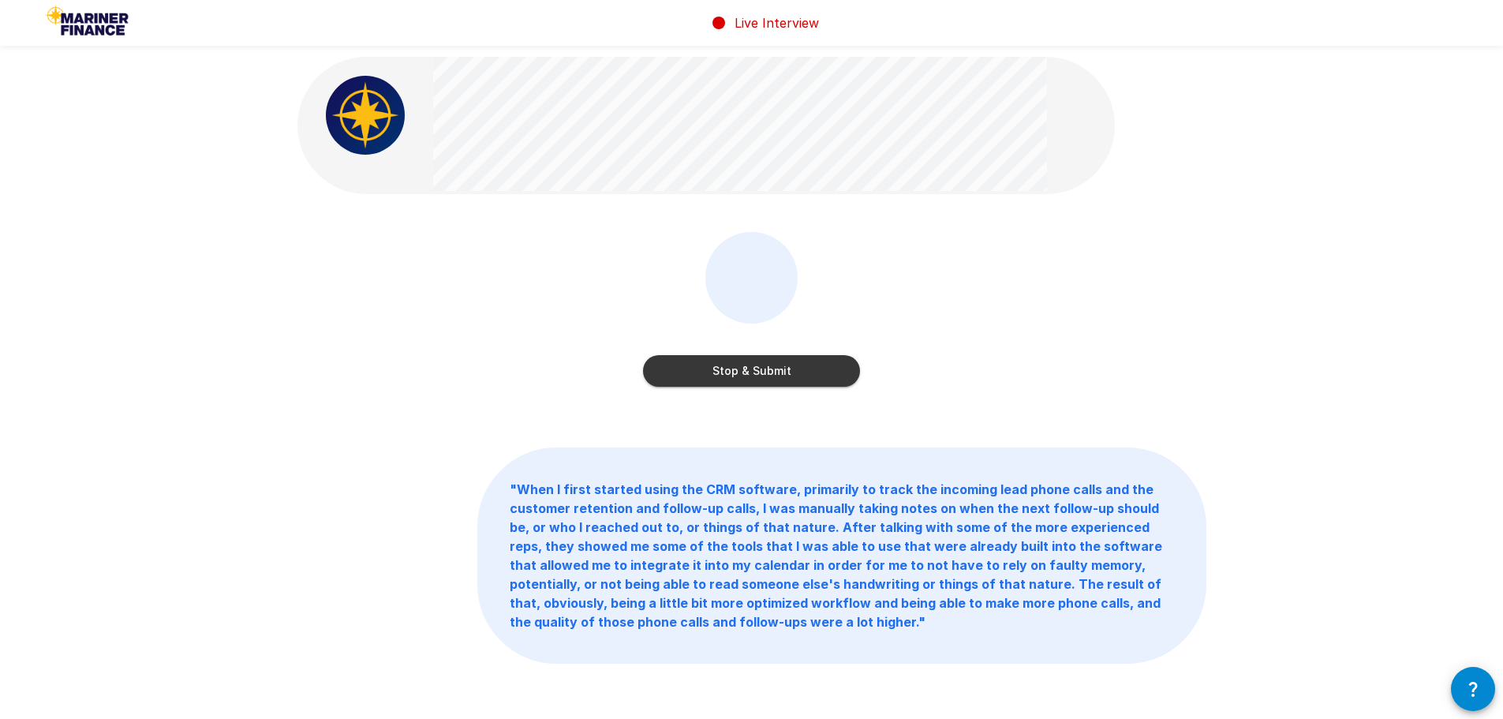
click at [799, 372] on button "Stop & Submit" at bounding box center [751, 371] width 217 height 32
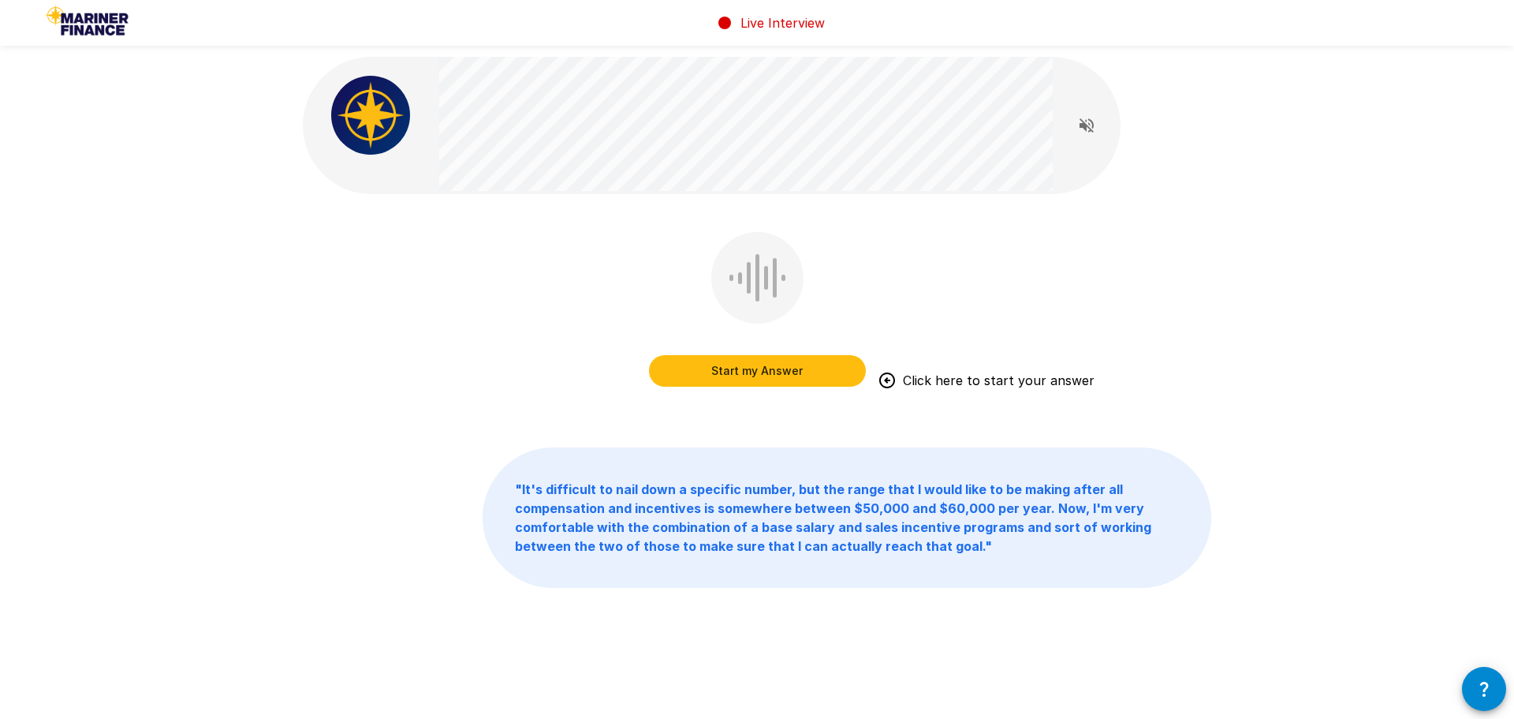
click at [754, 368] on button "Start my Answer" at bounding box center [757, 371] width 217 height 32
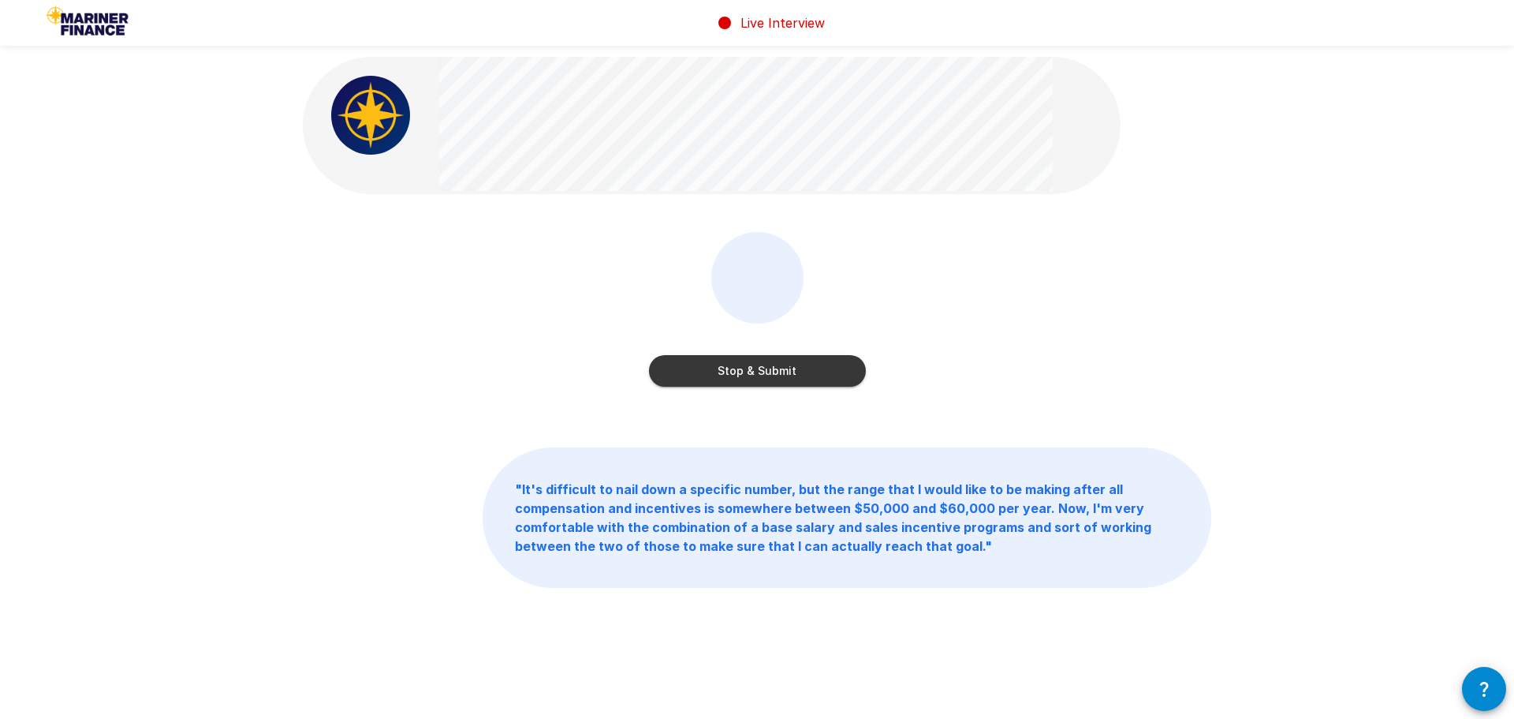
click at [770, 371] on button "Stop & Submit" at bounding box center [757, 371] width 217 height 32
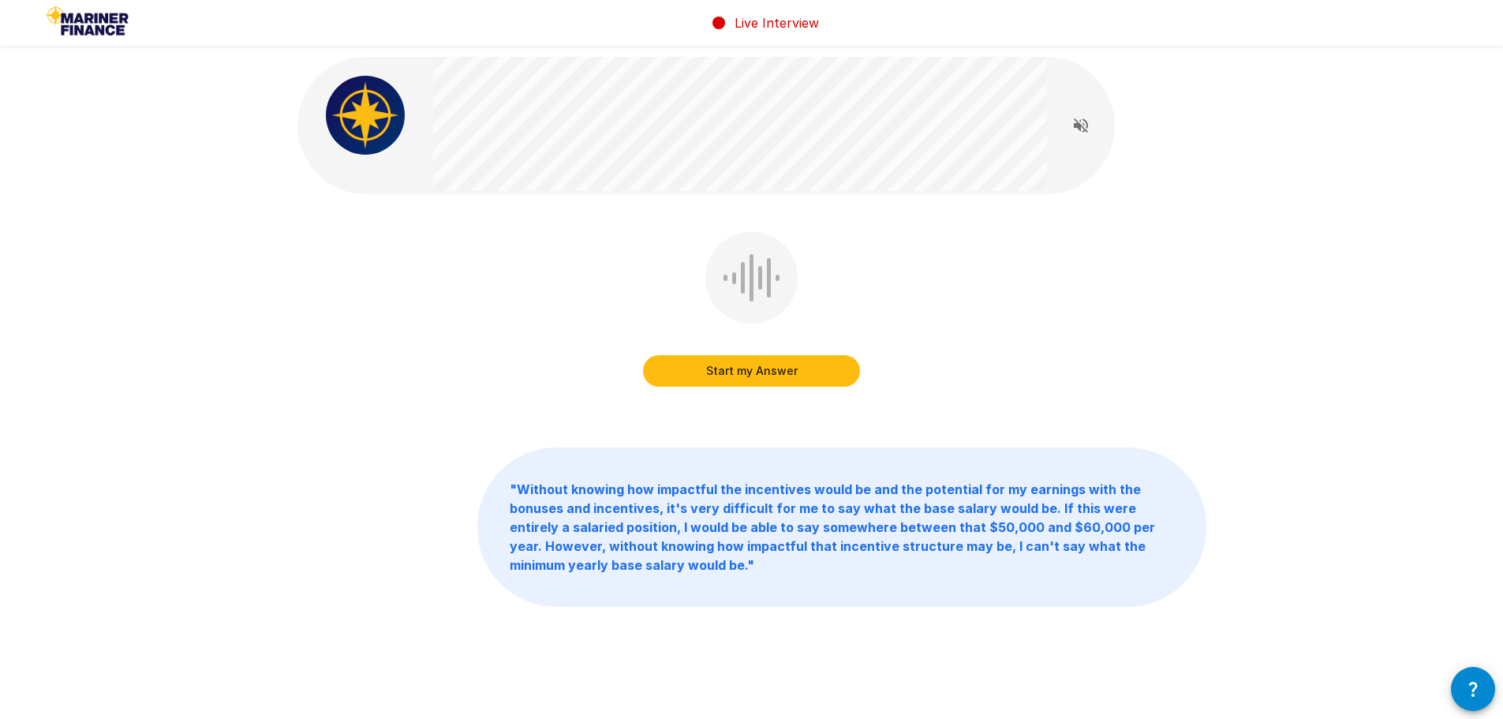
click at [814, 378] on button "Start my Answer" at bounding box center [751, 371] width 217 height 32
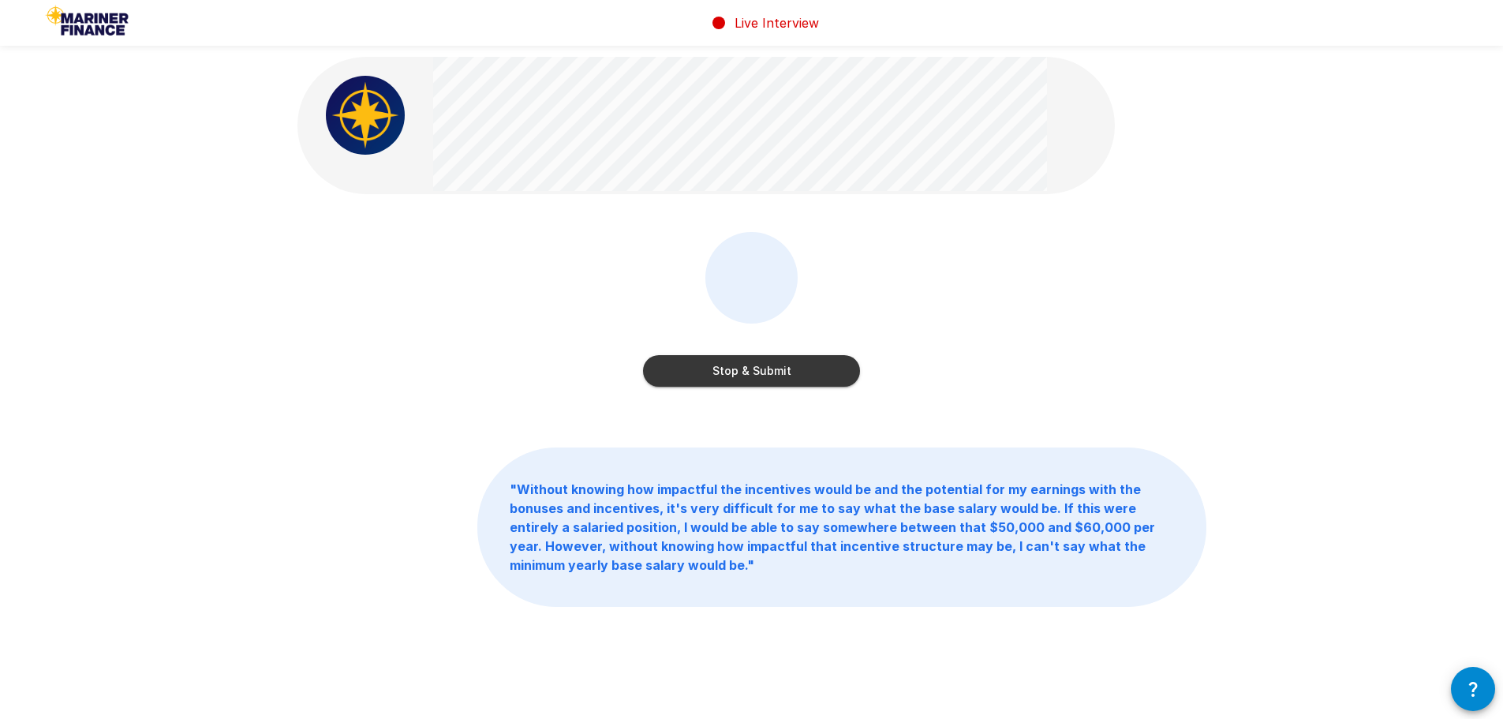
click at [788, 374] on button "Stop & Submit" at bounding box center [751, 371] width 217 height 32
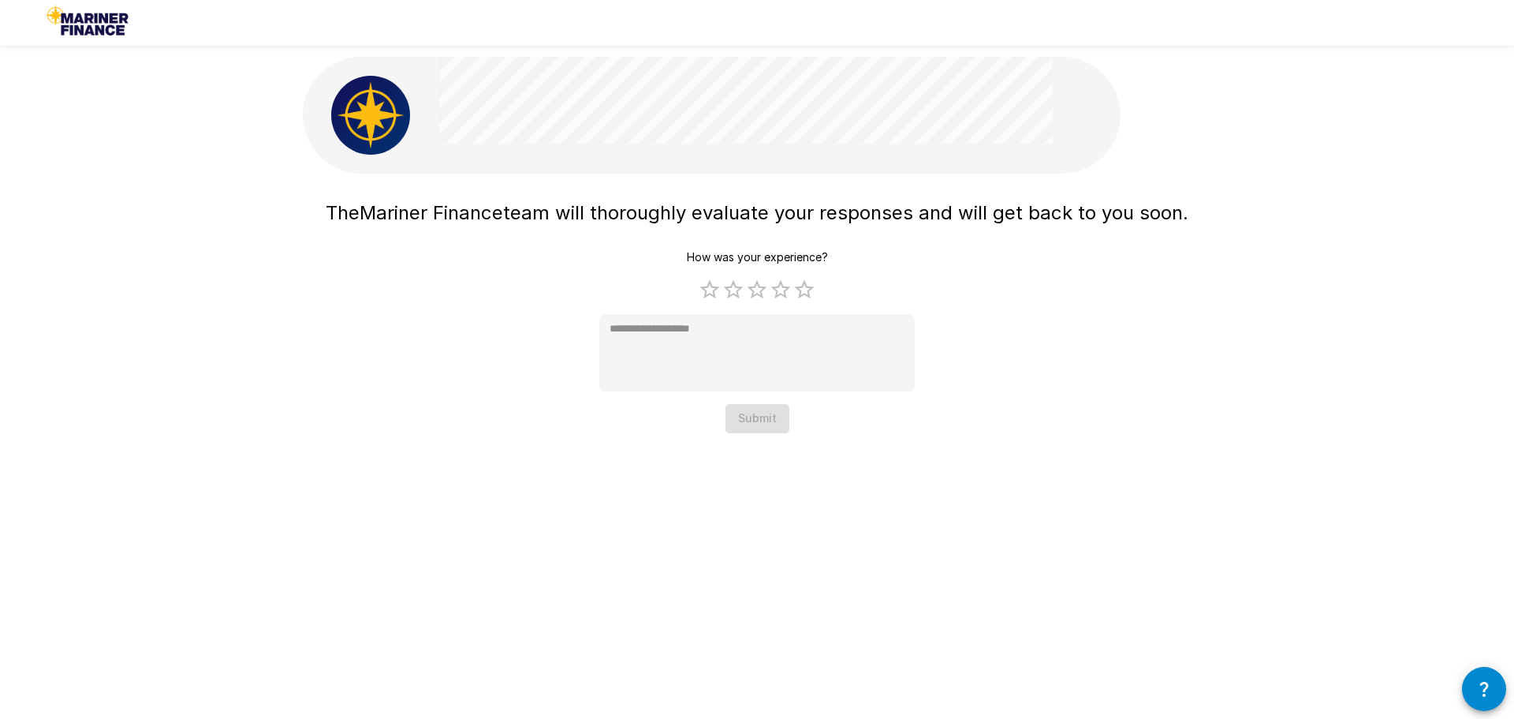
type textarea "*"
